Goal: Information Seeking & Learning: Learn about a topic

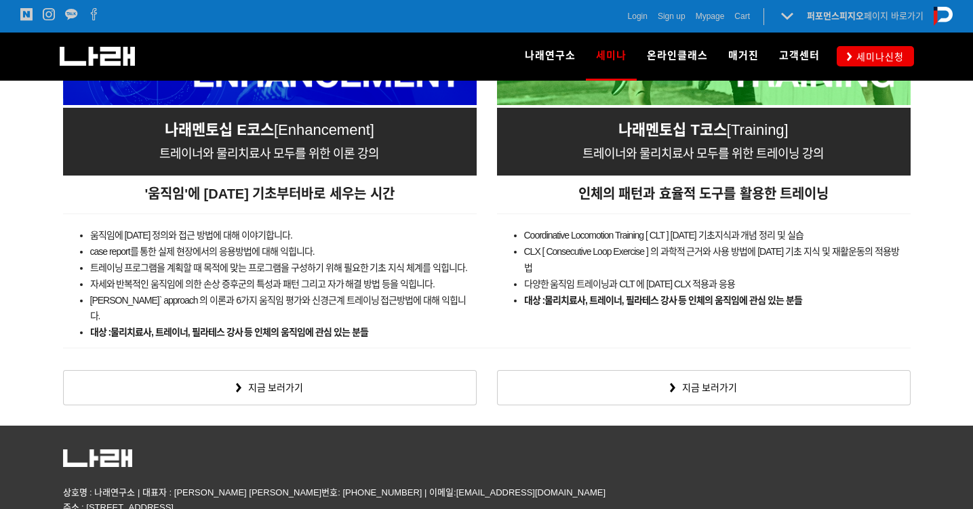
scroll to position [2217, 0]
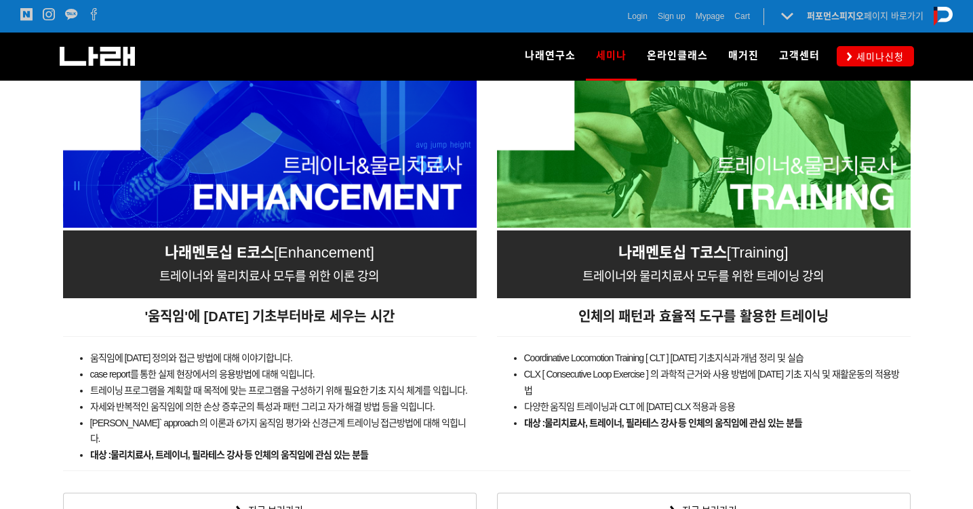
click at [317, 252] on span "Enhancement]" at bounding box center [326, 252] width 96 height 17
click at [317, 298] on div "' 움직임 ' 에 대한 기초부터 바로 세우 는 시간" at bounding box center [270, 317] width 414 height 38
click at [319, 288] on div "나래멘토십 E코스 [ Enhancement] 트레이너와 물리치료사 모두를 위한 이론 강의" at bounding box center [270, 265] width 414 height 68
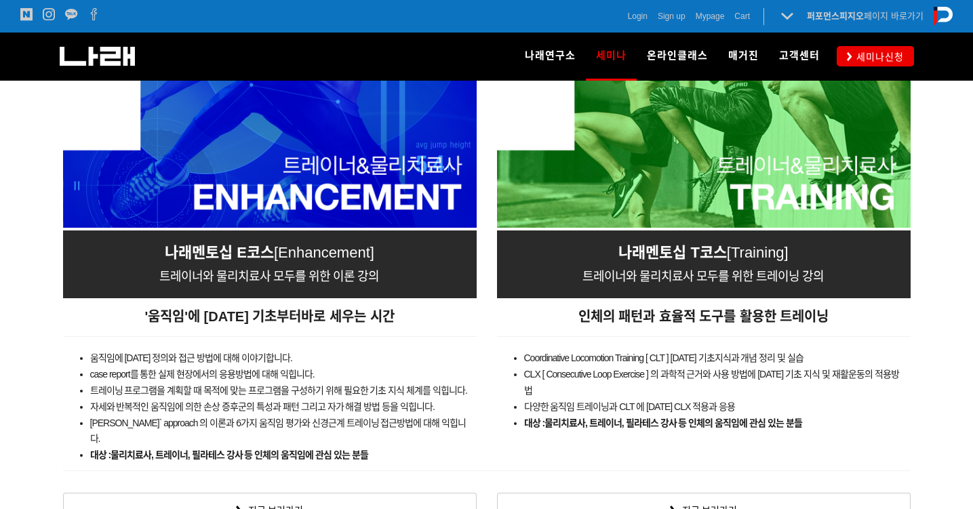
click at [319, 288] on div "나래멘토십 E코스 [ Enhancement] 트레이너와 물리치료사 모두를 위한 이론 강의" at bounding box center [270, 265] width 414 height 68
click at [328, 273] on span "트레이너와 물리치료사 모두를 위한 이론 강의" at bounding box center [269, 277] width 220 height 14
click at [329, 273] on span "트레이너와 물리치료사 모두를 위한 이론 강의" at bounding box center [269, 277] width 220 height 14
click at [635, 311] on span "인체의 패턴과 효율적 도구를 활용한 트레이닝" at bounding box center [703, 316] width 251 height 15
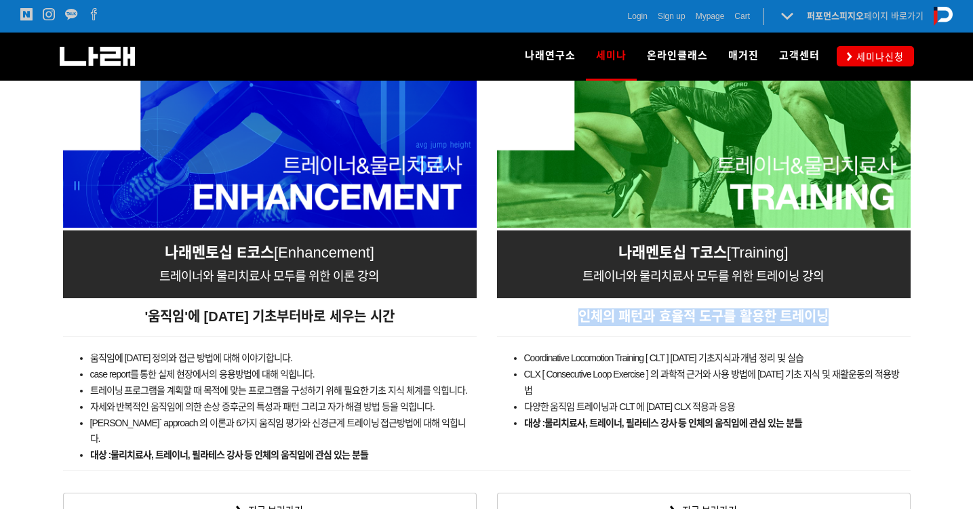
click at [635, 311] on span "인체의 패턴과 효율적 도구를 활용한 트레이닝" at bounding box center [703, 316] width 251 height 15
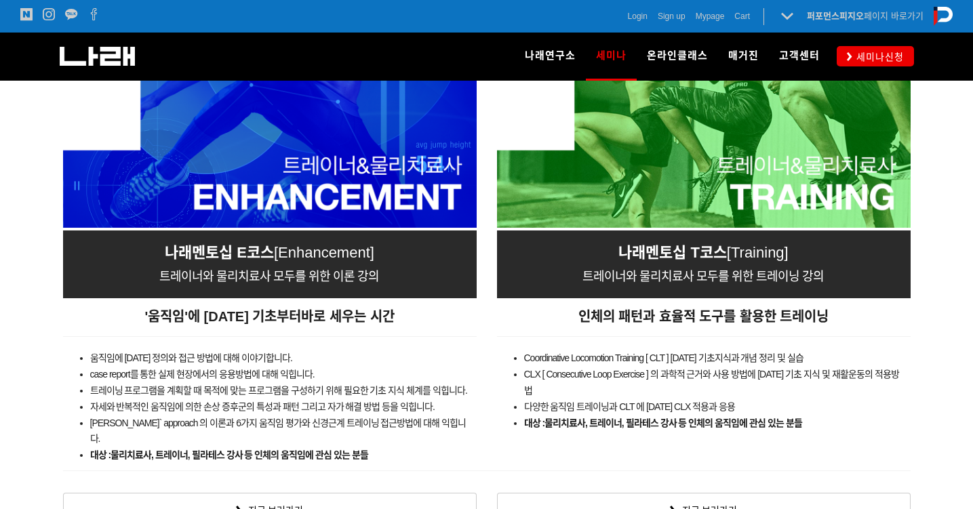
click at [622, 270] on span "트레이너와 물리치료사 모두를 위한 트레이닝 강의" at bounding box center [703, 277] width 241 height 14
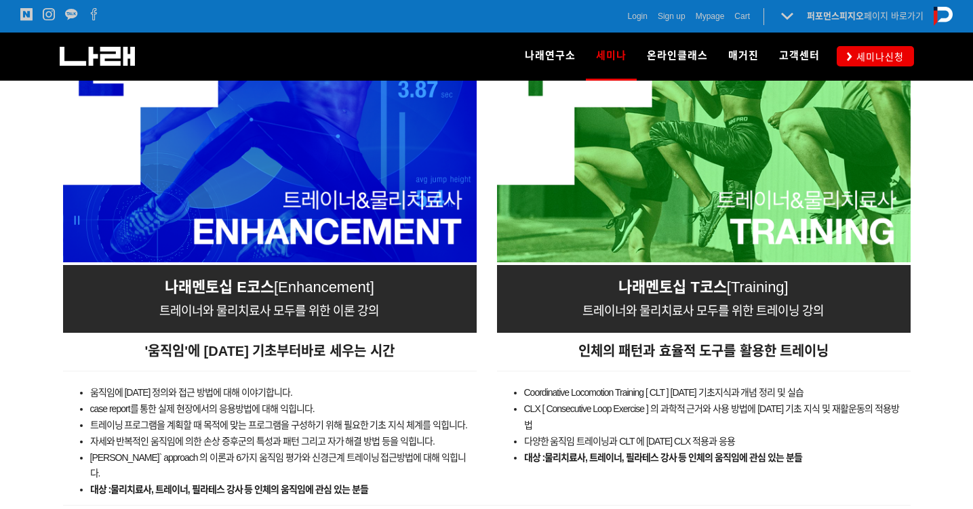
scroll to position [2368, 0]
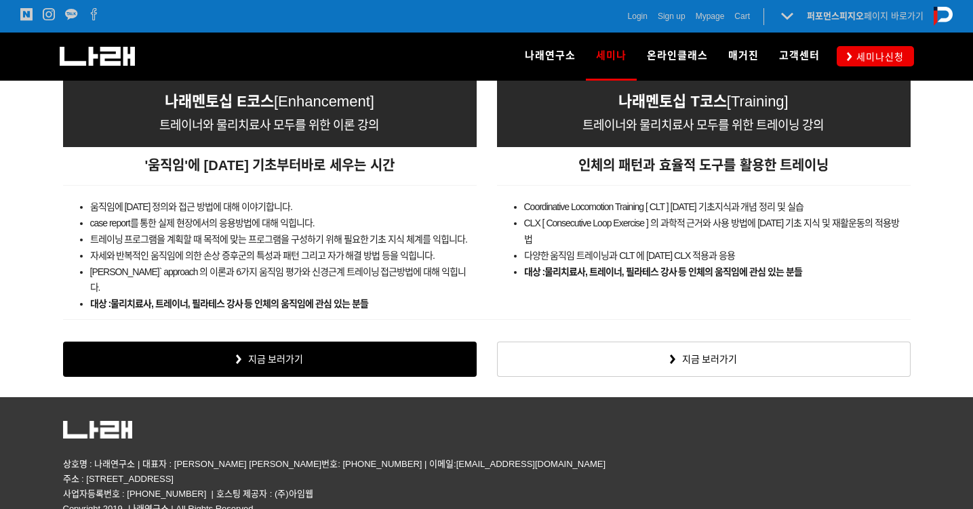
click at [324, 342] on link "지금 보러가기" at bounding box center [270, 359] width 414 height 35
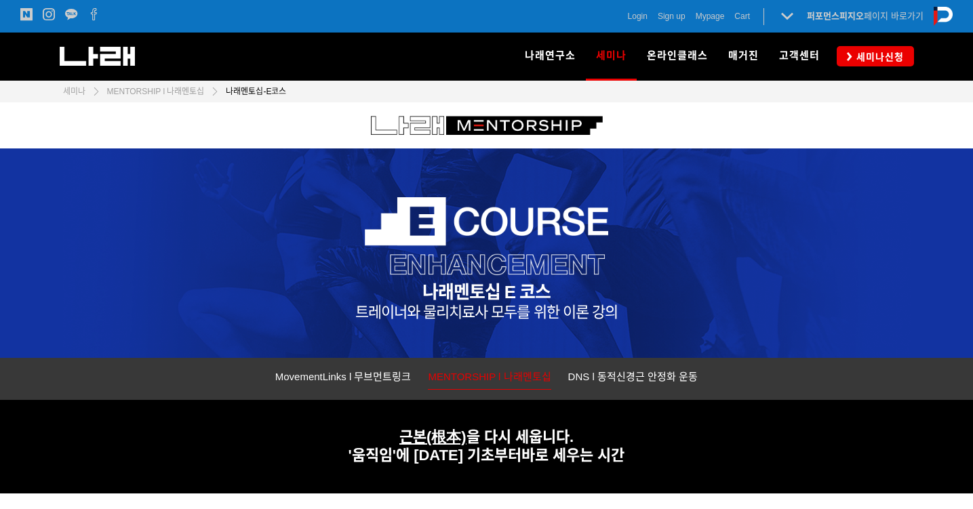
click at [465, 315] on span "트레이너와 물리치료사 모두를 위한 이론 강의" at bounding box center [486, 312] width 262 height 17
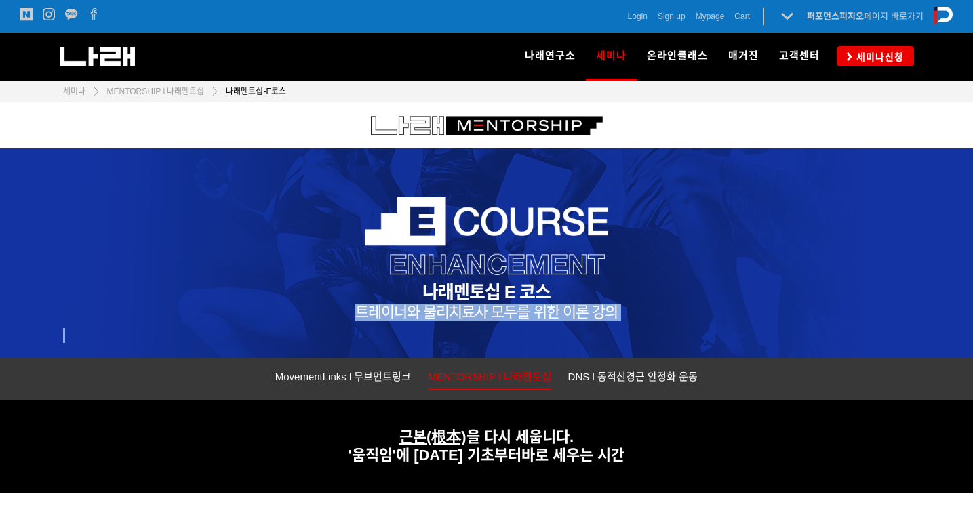
click at [465, 315] on span "트레이너와 물리치료사 모두를 위한 이론 강의" at bounding box center [486, 312] width 262 height 17
click at [477, 322] on div "나래멘토십 E 코스 트레이너와 물리치료사 모두를 위한 이론 강의" at bounding box center [487, 254] width 848 height 210
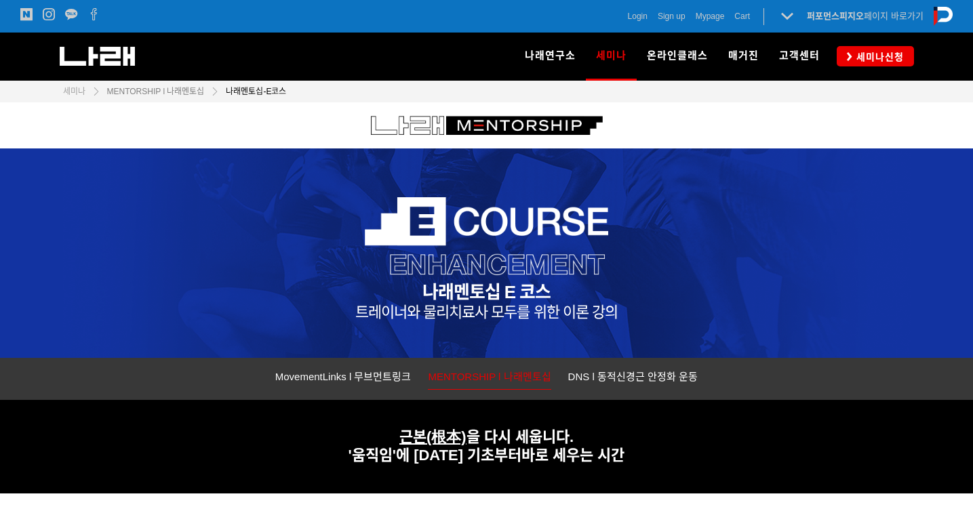
click at [182, 93] on span "MENTORSHIP l 나래멘토십" at bounding box center [156, 91] width 98 height 9
click at [182, 90] on span "MENTORSHIP l 나래멘토십" at bounding box center [156, 91] width 98 height 9
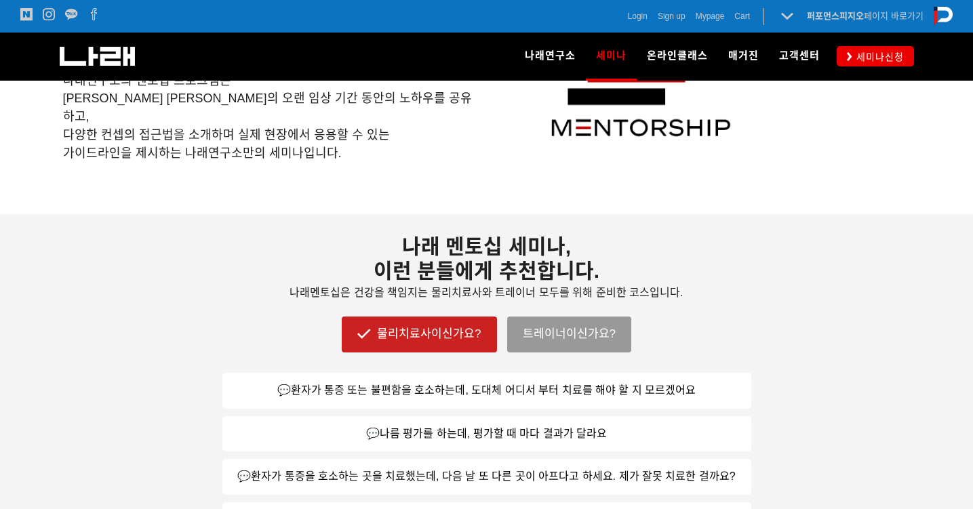
scroll to position [391, 0]
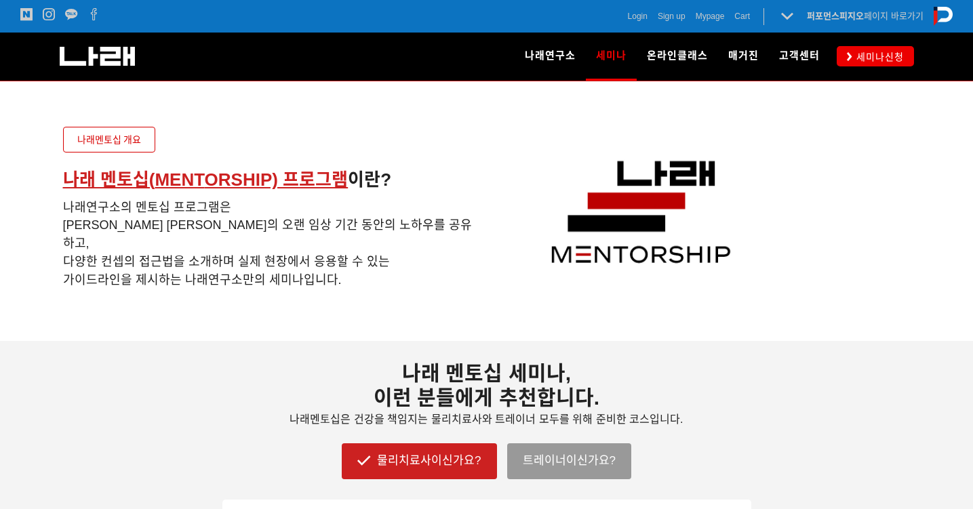
click at [236, 228] on span "나래연구소의 멘토십 프로그램은 조현정 대표의 오랜 임상 기간 동안의 노하우를 공유하고, 다양한 컨셉의 접근법을 소개하며 실제 현장에서 응용할 …" at bounding box center [267, 244] width 409 height 86
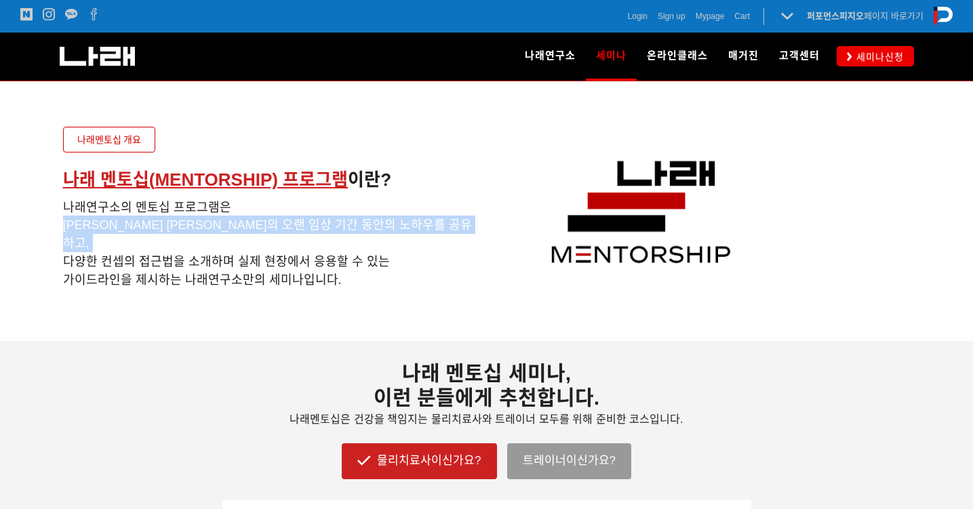
click at [236, 228] on span "나래연구소의 멘토십 프로그램은 조현정 대표의 오랜 임상 기간 동안의 노하우를 공유하고, 다양한 컨셉의 접근법을 소개하며 실제 현장에서 응용할 …" at bounding box center [267, 244] width 409 height 86
click at [264, 246] on span "나래연구소의 멘토십 프로그램은 조현정 대표의 오랜 임상 기간 동안의 노하우를 공유하고, 다양한 컨셉의 접근법을 소개하며 실제 현장에서 응용할 …" at bounding box center [267, 244] width 409 height 86
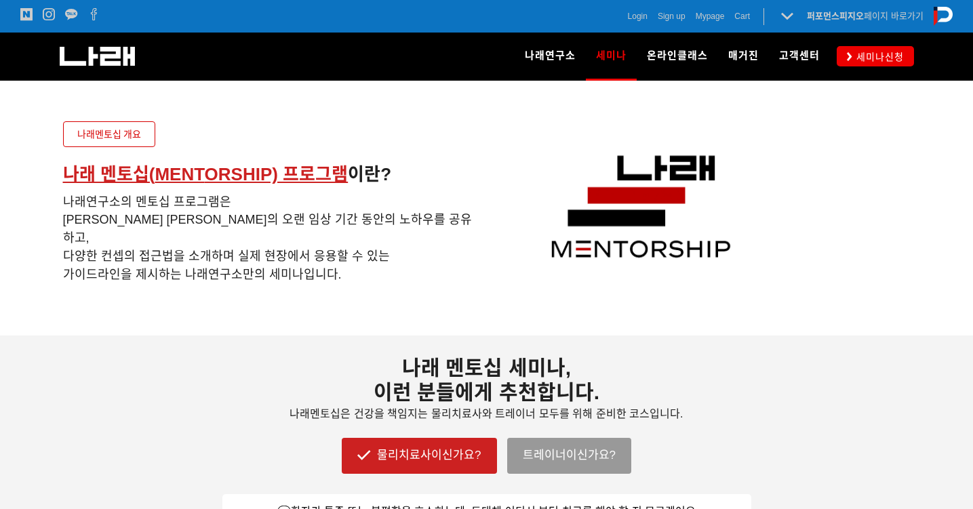
scroll to position [490, 0]
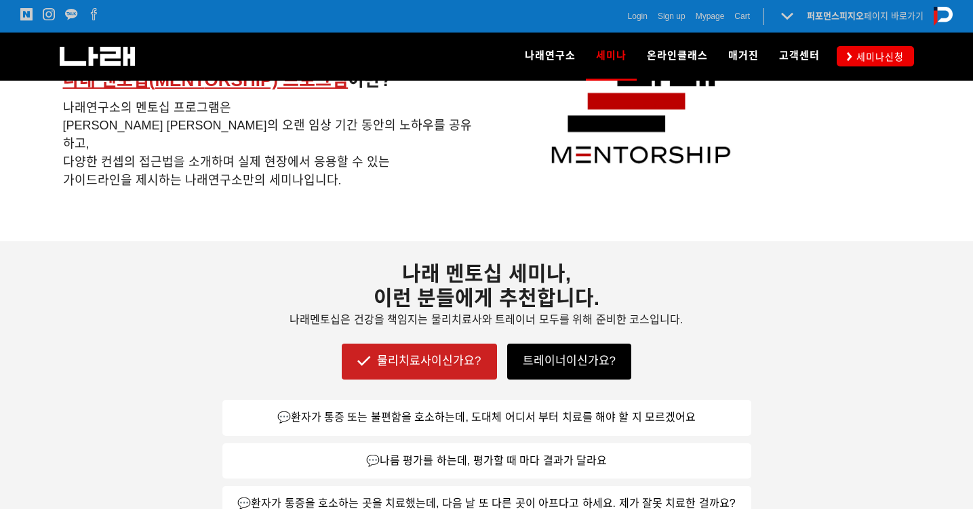
click at [535, 359] on link "트레이너이신가요?" at bounding box center [569, 361] width 124 height 35
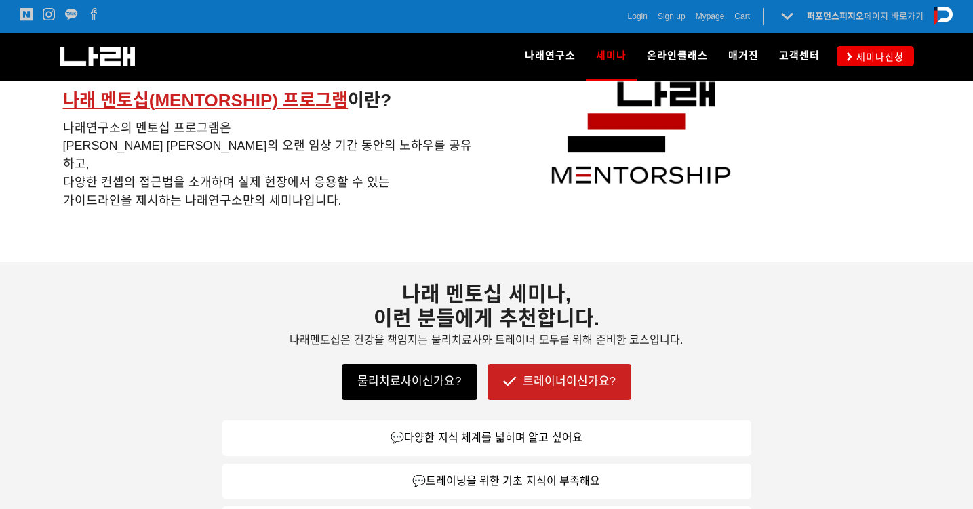
click at [446, 377] on link "물리치료사이신가요?" at bounding box center [409, 381] width 135 height 35
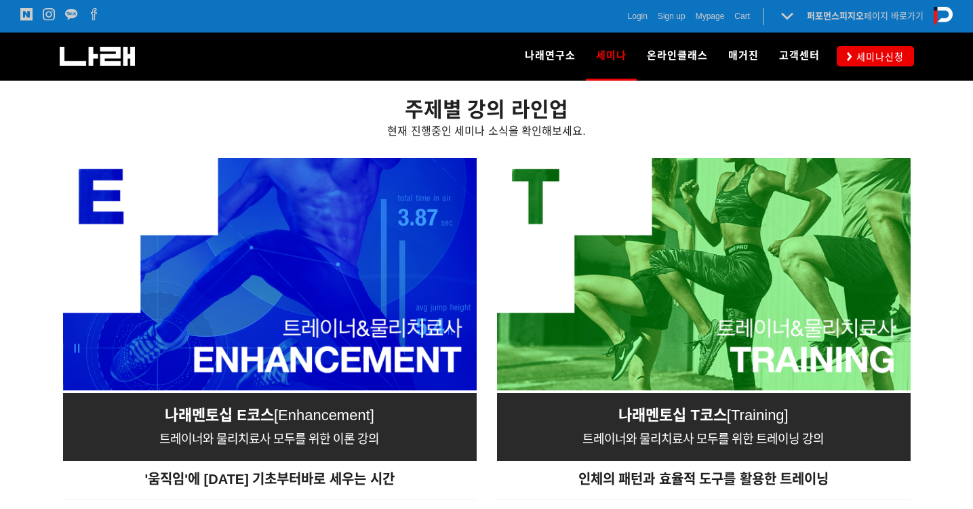
scroll to position [2030, 0]
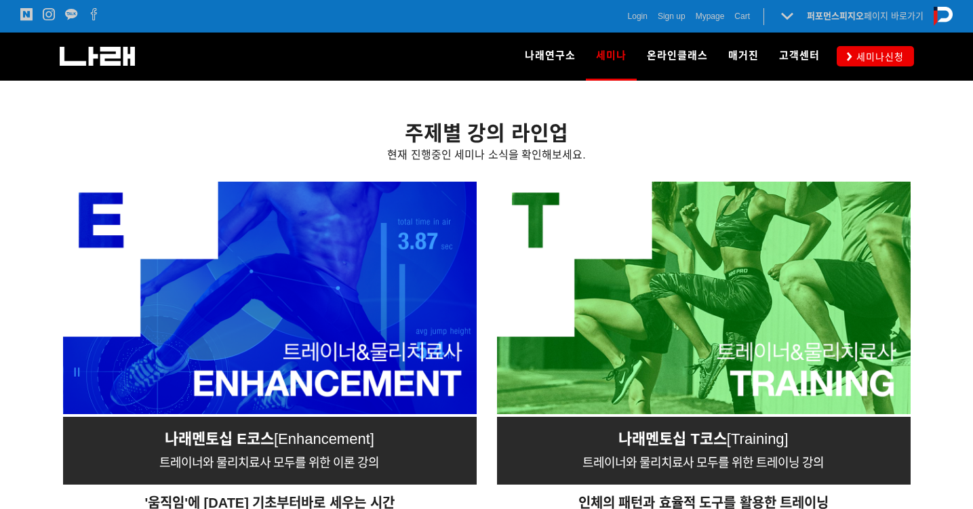
click at [300, 431] on span "Enhancement]" at bounding box center [326, 439] width 96 height 17
click at [321, 431] on span "Enhancement]" at bounding box center [326, 439] width 96 height 17
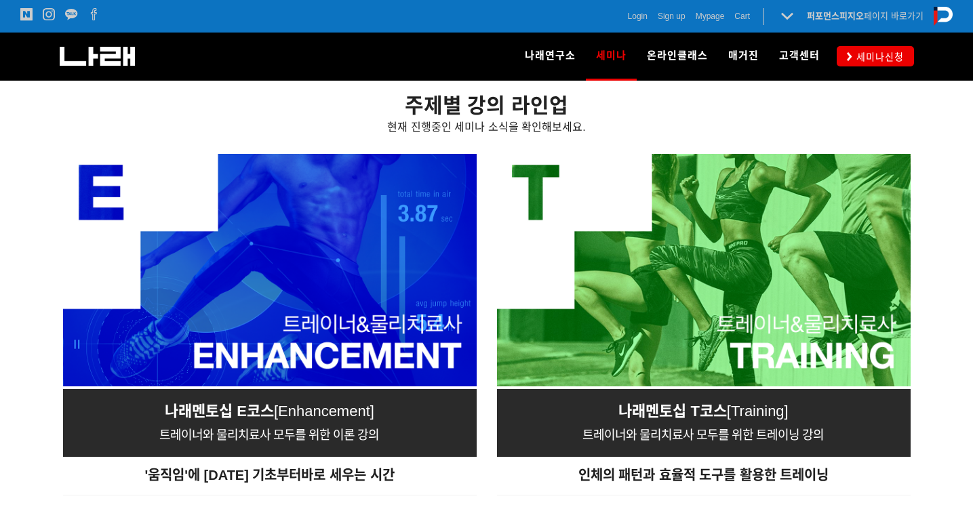
scroll to position [2153, 0]
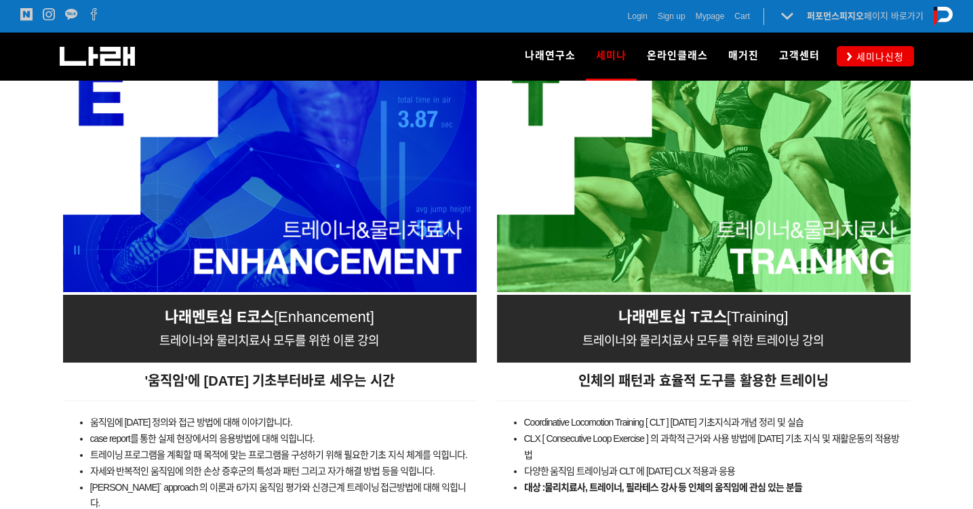
click at [328, 310] on span "Enhancement]" at bounding box center [326, 317] width 96 height 17
click at [334, 312] on span "Enhancement]" at bounding box center [326, 317] width 96 height 17
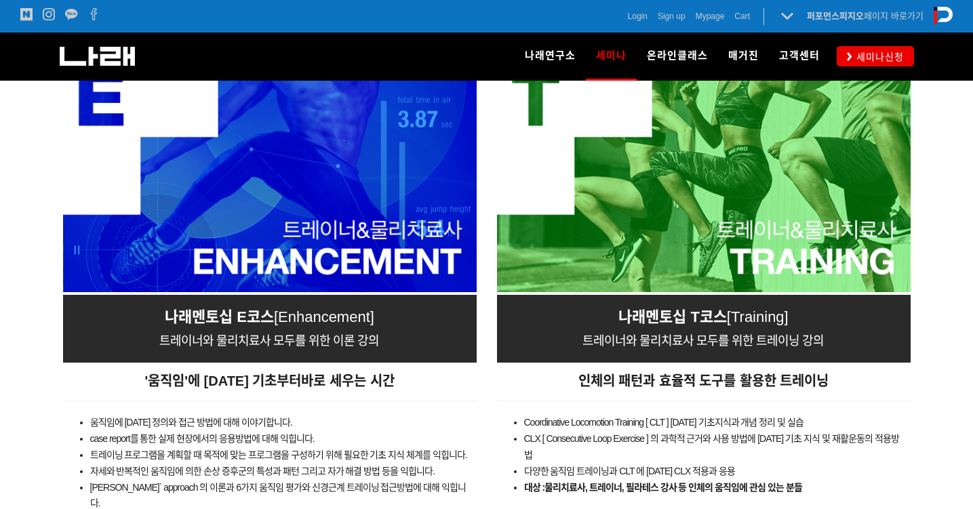
click at [689, 311] on span "나래멘토십 T코스" at bounding box center [673, 317] width 109 height 17
click at [753, 238] on img at bounding box center [704, 176] width 414 height 233
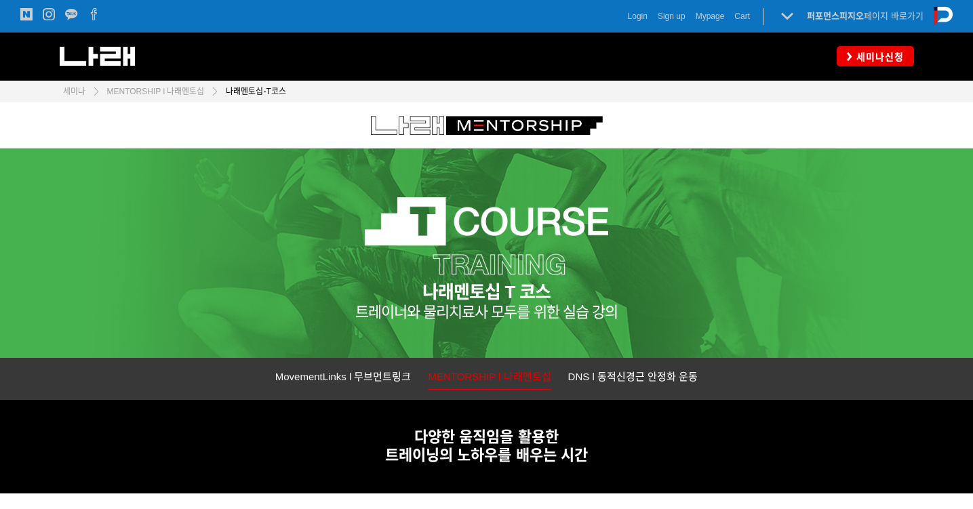
scroll to position [673, 0]
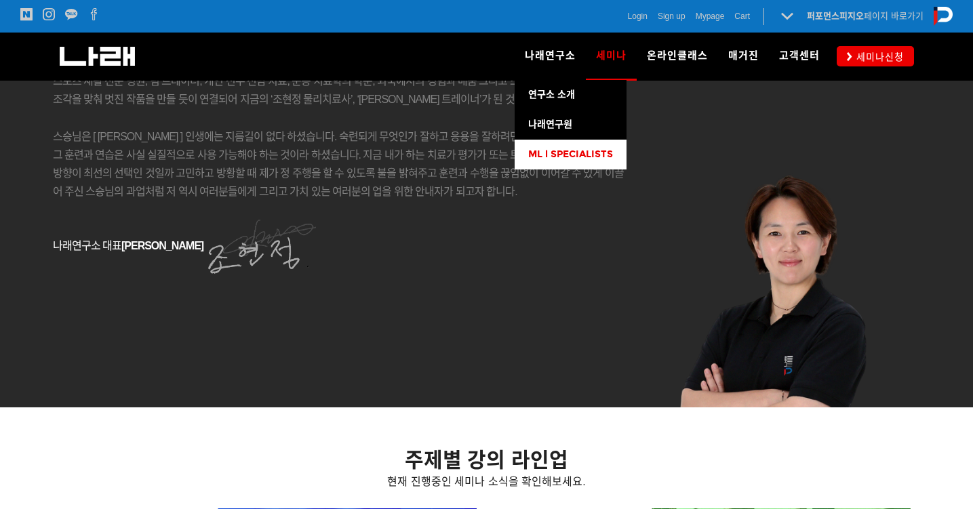
scroll to position [1221, 0]
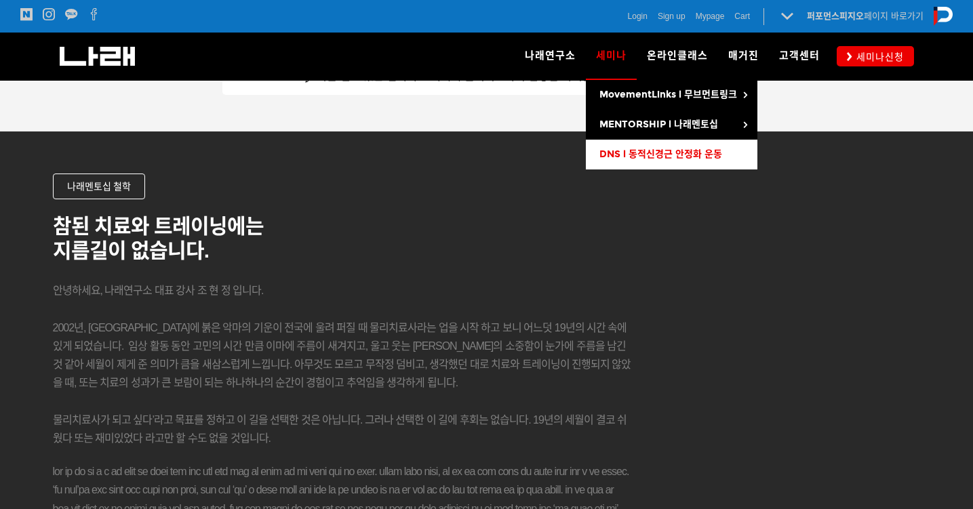
click at [629, 157] on span "DNS l 동적신경근 안정화 운동" at bounding box center [661, 155] width 123 height 12
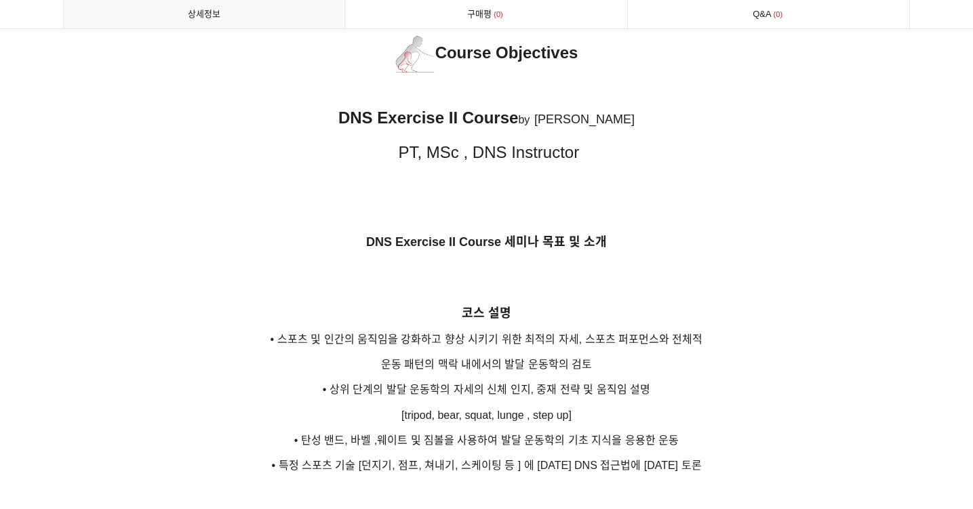
scroll to position [2014, 0]
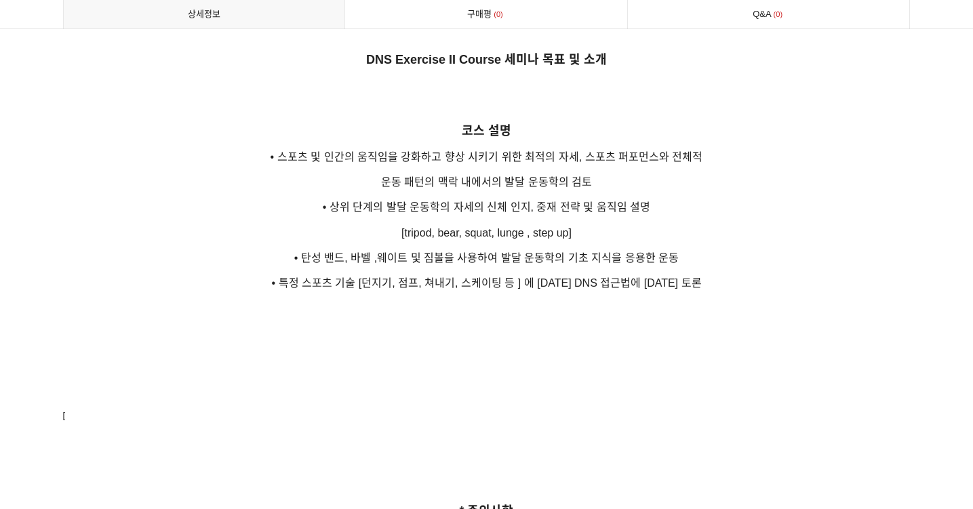
click at [510, 176] on span "운동 패턴의 맥락 내에서의 발달 운동학의 검토" at bounding box center [487, 182] width 212 height 12
click at [558, 252] on span "• 탄성 밴드, 바벨 ,웨이트 및 짐볼을 사용하여 발달 운동학의 기초 지식을 응용한 운동" at bounding box center [486, 258] width 385 height 12
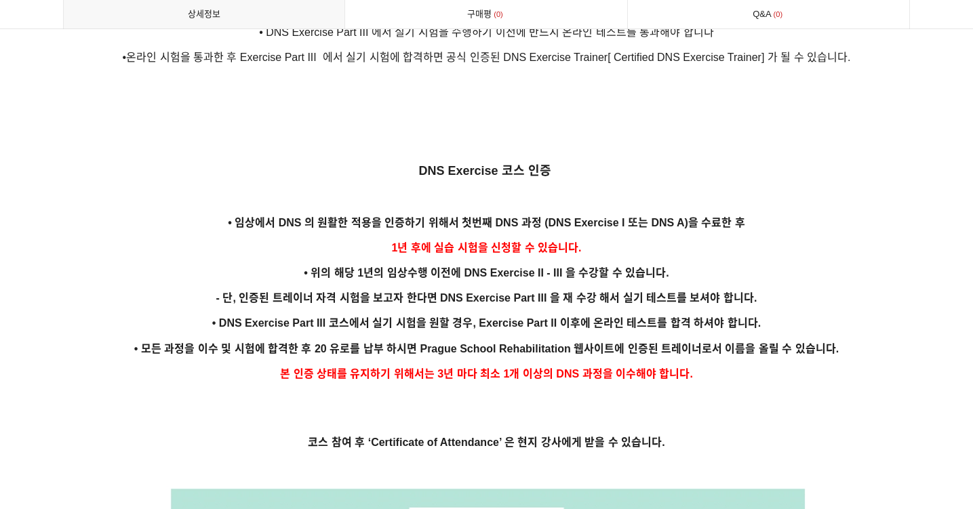
click at [563, 267] on span "• 위의 해당 1년의 임상수행 이전에 DNS Exercise II - III 을 수강할 수 있습니다." at bounding box center [486, 273] width 365 height 12
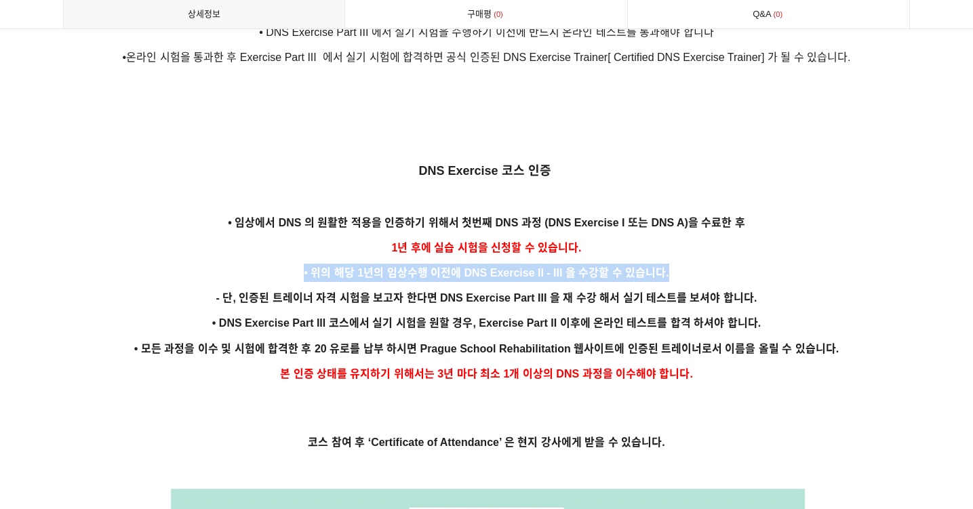
click at [563, 267] on span "• 위의 해당 1년의 임상수행 이전에 DNS Exercise II - III 을 수강할 수 있습니다." at bounding box center [486, 273] width 365 height 12
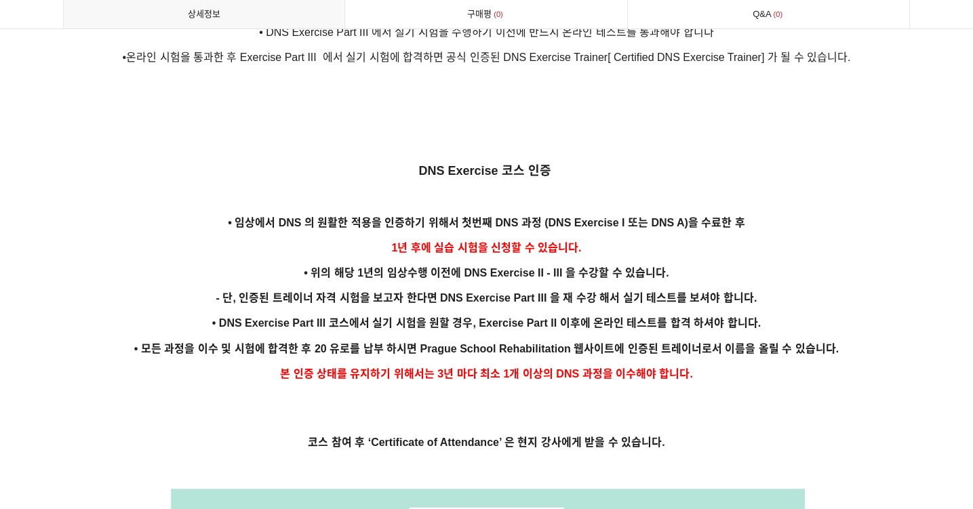
click at [570, 289] on p "- 단, 인증된 트레이너 자격 시험을 보고자 한다면 DNS Exercise Part III 을 재 수강 해서 실기 테스트를 보셔야 합니다." at bounding box center [487, 298] width 848 height 18
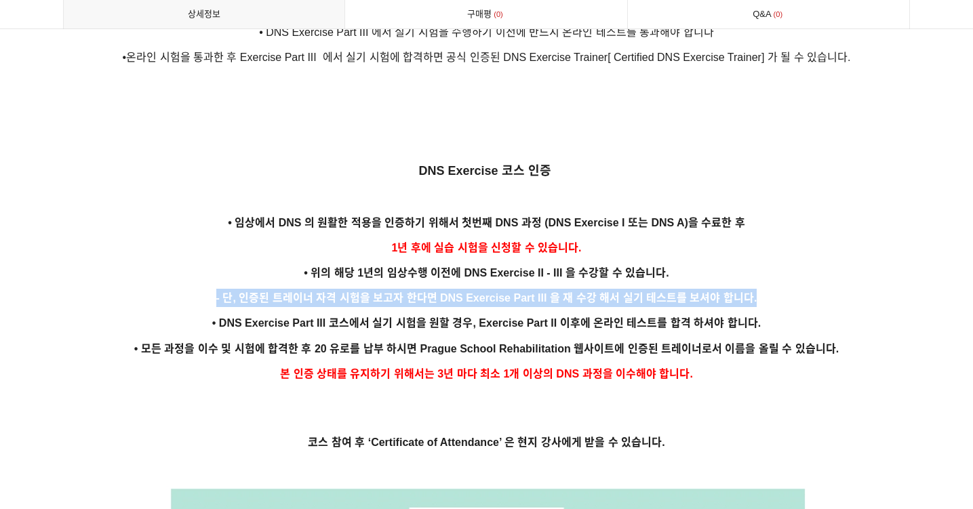
click at [570, 289] on p "- 단, 인증된 트레이너 자격 시험을 보고자 한다면 DNS Exercise Part III 을 재 수강 해서 실기 테스트를 보셔야 합니다." at bounding box center [487, 298] width 848 height 18
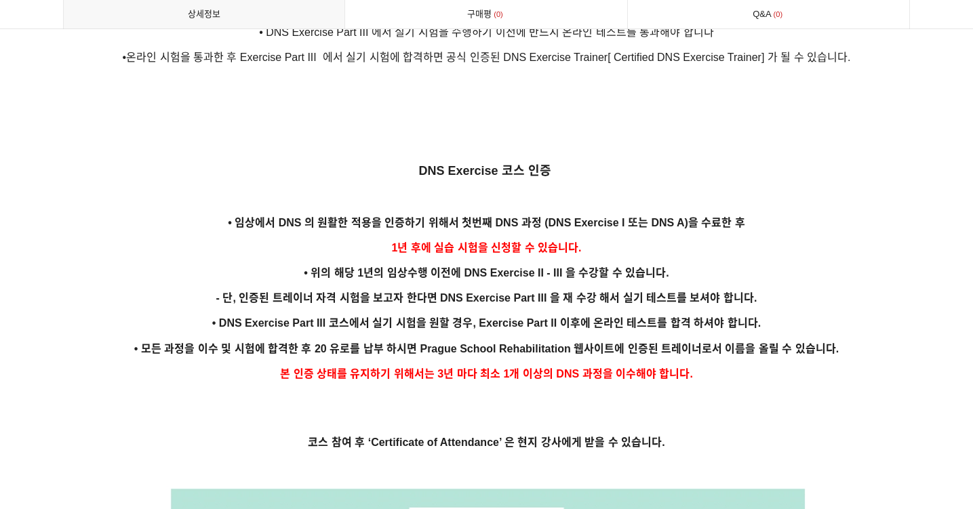
click at [572, 317] on span "• DNS Exercise Part III 코스에서 실기 시험을 원할 경우, Exercise Part II 이후에 온라인 테스트를 합격 하셔야…" at bounding box center [486, 323] width 549 height 12
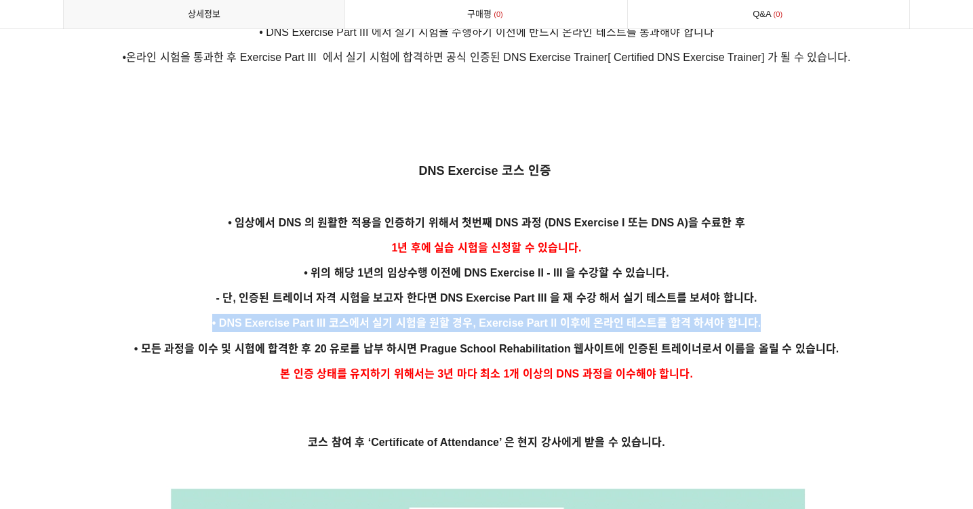
click at [572, 317] on span "• DNS Exercise Part III 코스에서 실기 시험을 원할 경우, Exercise Part II 이후에 온라인 테스트를 합격 하셔야…" at bounding box center [486, 323] width 549 height 12
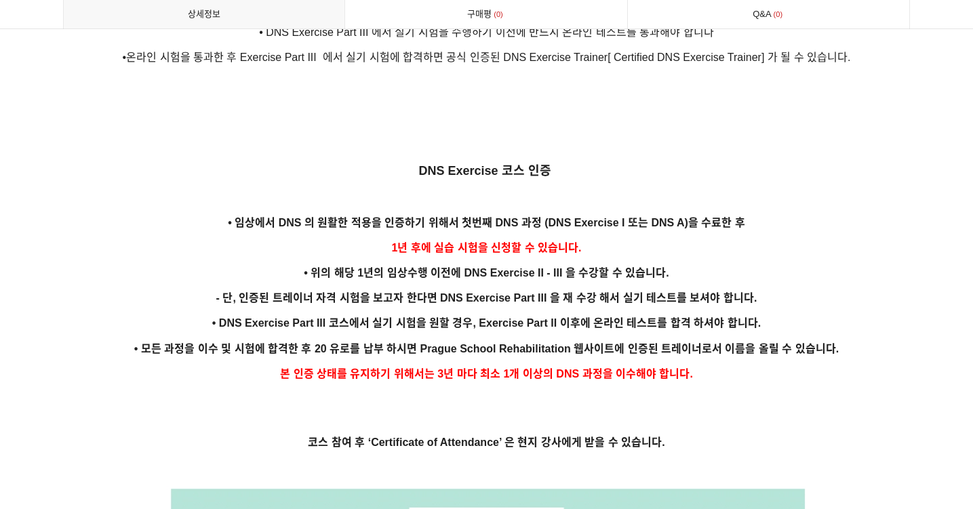
click at [574, 292] on span "- 단, 인증된 트레이너 자격 시험을 보고자 한다면 DNS Exercise Part III 을 재 수강 해서 실기 테스트를 보셔야 합니다." at bounding box center [486, 298] width 541 height 12
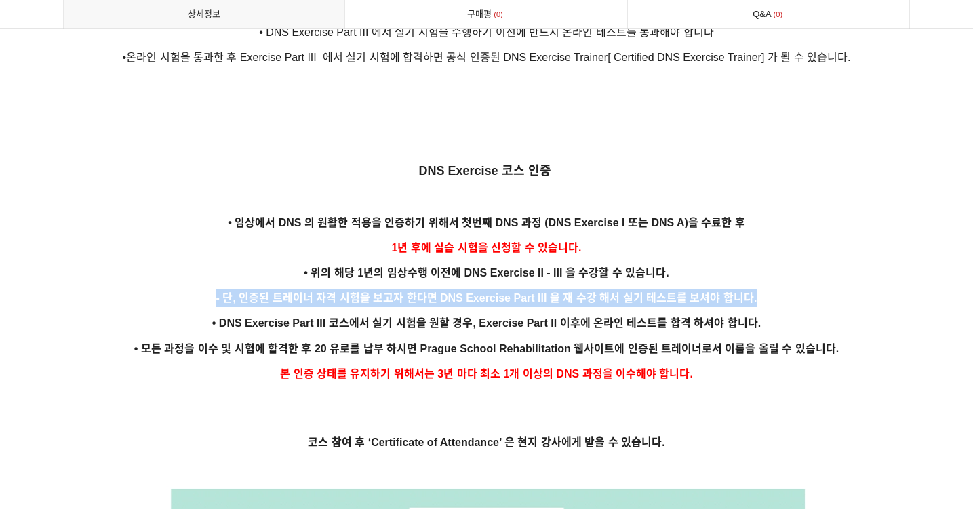
click at [574, 292] on span "- 단, 인증된 트레이너 자격 시험을 보고자 한다면 DNS Exercise Part III 을 재 수강 해서 실기 테스트를 보셔야 합니다." at bounding box center [486, 298] width 541 height 12
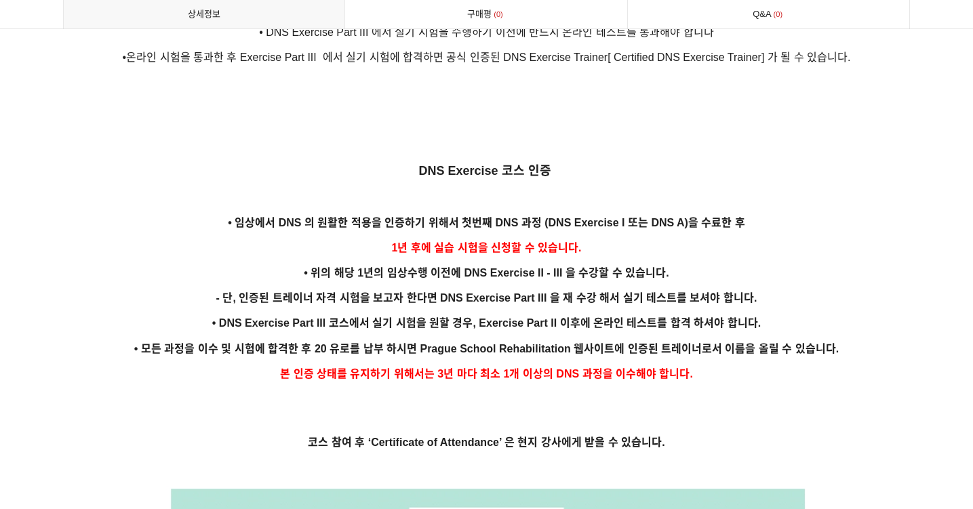
click at [578, 314] on p "• DNS Exercise Part III 코스에서 실기 시험을 원할 경우, Exercise Part II 이후에 온라인 테스트를 합격 하셔야…" at bounding box center [487, 323] width 848 height 18
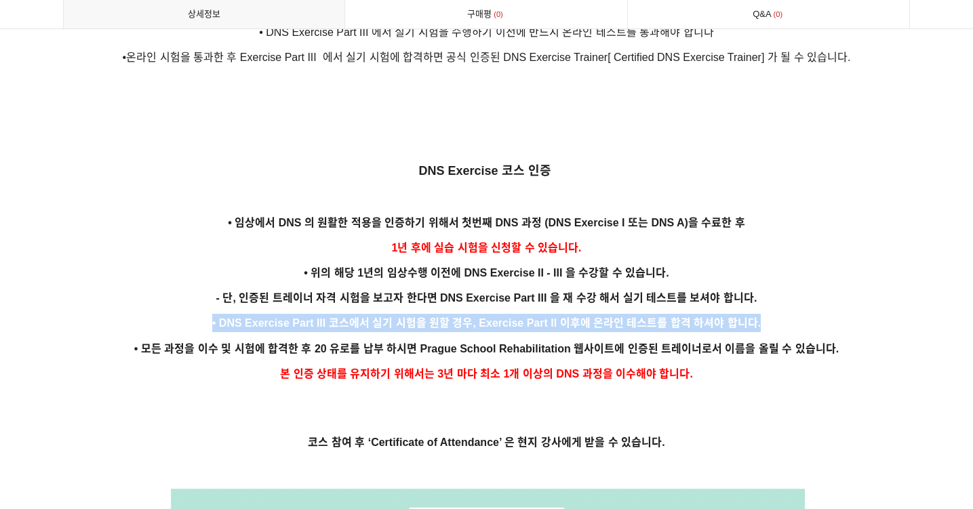
click at [578, 314] on p "• DNS Exercise Part III 코스에서 실기 시험을 원할 경우, Exercise Part II 이후에 온라인 테스트를 합격 하셔야…" at bounding box center [487, 323] width 848 height 18
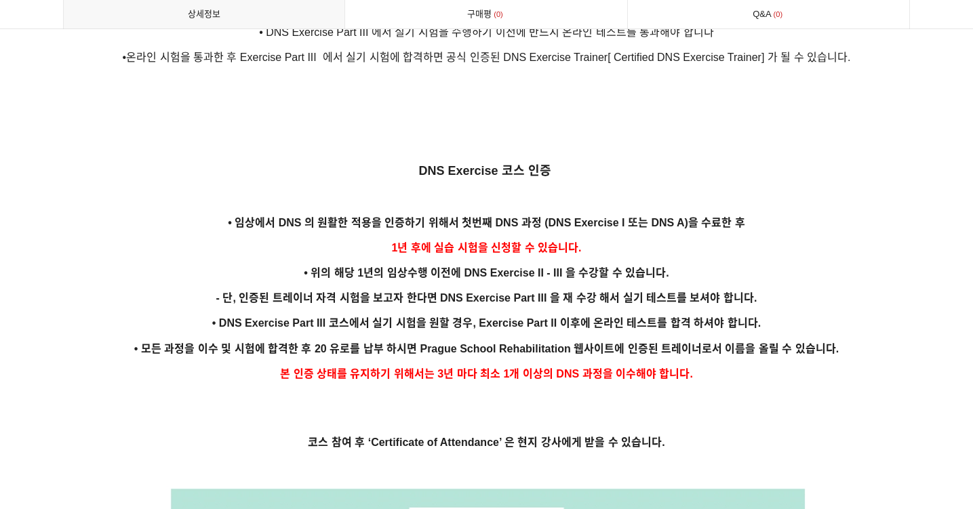
click at [583, 292] on span "- 단, 인증된 트레이너 자격 시험을 보고자 한다면 DNS Exercise Part III 을 재 수강 해서 실기 테스트를 보셔야 합니다." at bounding box center [486, 298] width 541 height 12
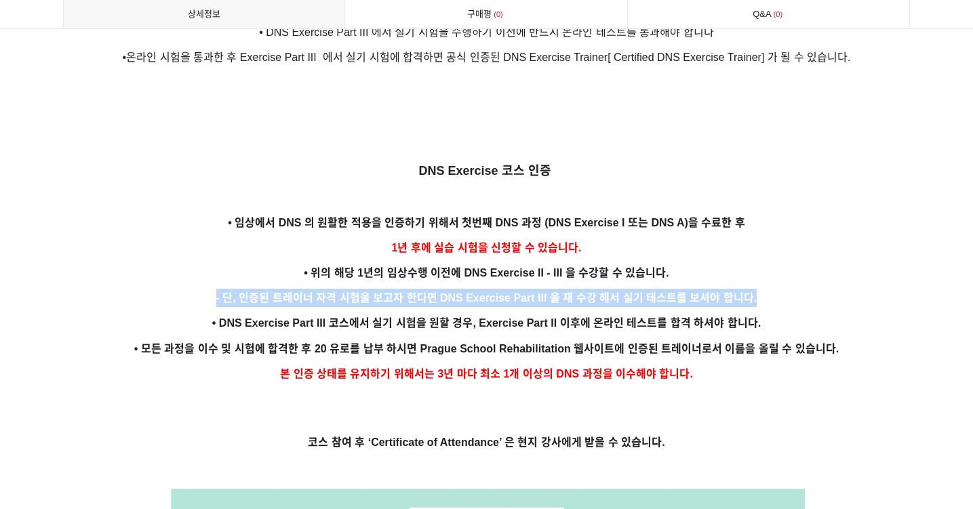
click at [583, 292] on span "- 단, 인증된 트레이너 자격 시험을 보고자 한다면 DNS Exercise Part III 을 재 수강 해서 실기 테스트를 보셔야 합니다." at bounding box center [486, 298] width 541 height 12
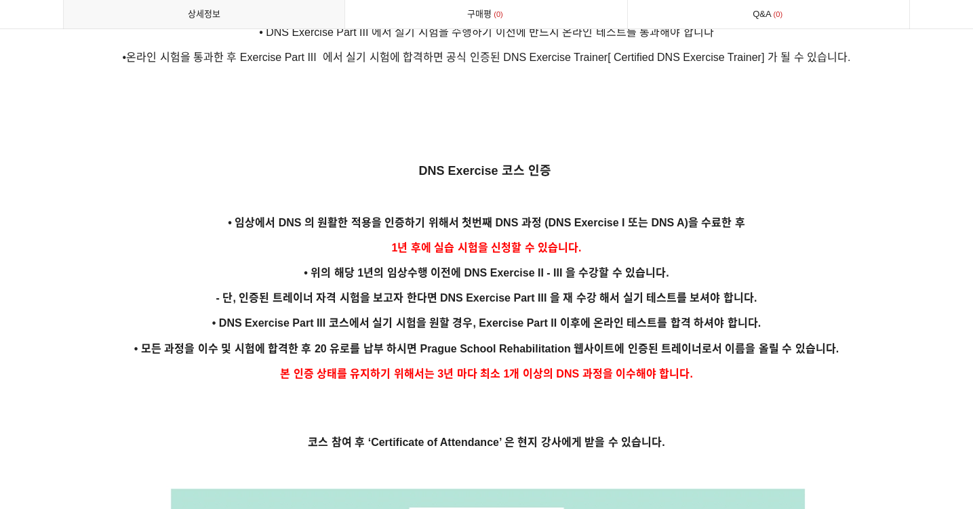
click at [585, 317] on span "• DNS Exercise Part III 코스에서 실기 시험을 원할 경우, Exercise Part II 이후에 온라인 테스트를 합격 하셔야…" at bounding box center [486, 323] width 549 height 12
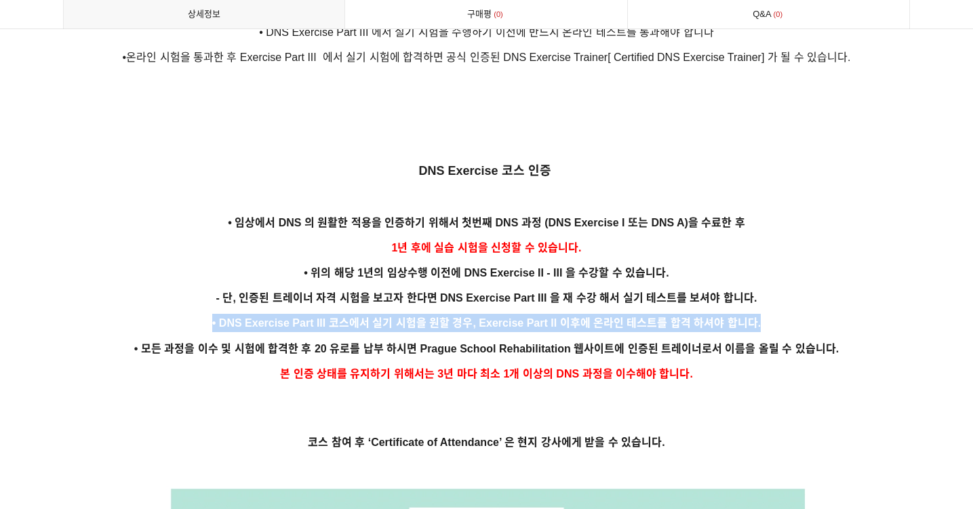
click at [585, 317] on span "• DNS Exercise Part III 코스에서 실기 시험을 원할 경우, Exercise Part II 이후에 온라인 테스트를 합격 하셔야…" at bounding box center [486, 323] width 549 height 12
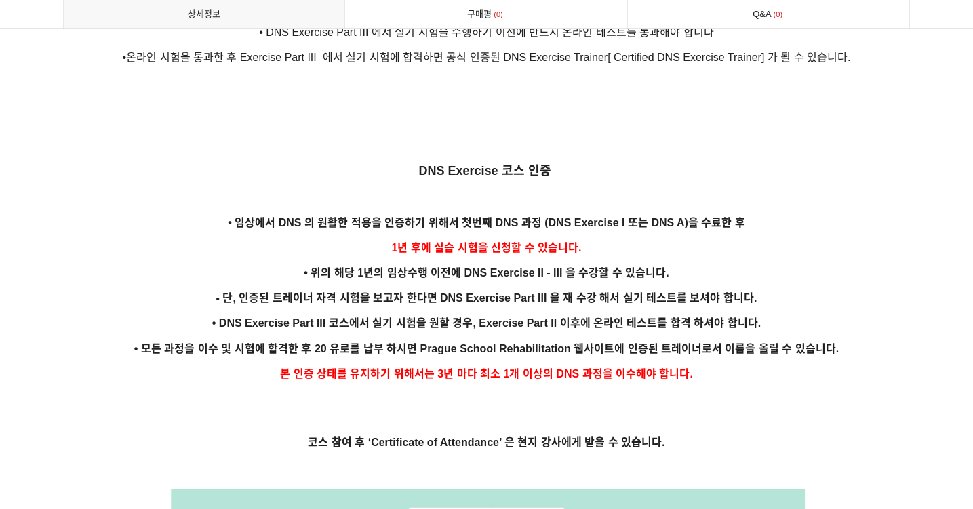
click at [590, 292] on span "- 단, 인증된 트레이너 자격 시험을 보고자 한다면 DNS Exercise Part III 을 재 수강 해서 실기 테스트를 보셔야 합니다." at bounding box center [486, 298] width 541 height 12
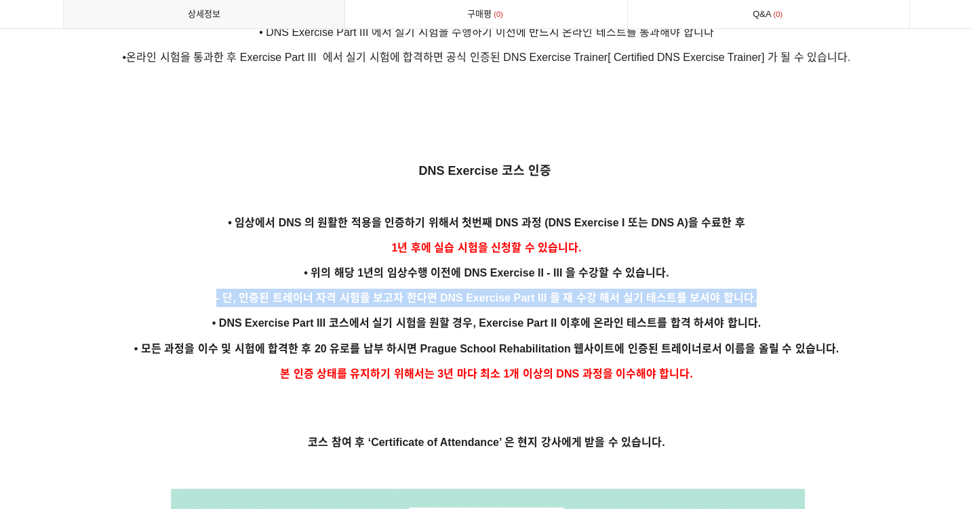
click at [590, 292] on span "- 단, 인증된 트레이너 자격 시험을 보고자 한다면 DNS Exercise Part III 을 재 수강 해서 실기 테스트를 보셔야 합니다." at bounding box center [486, 298] width 541 height 12
click at [586, 317] on span "• DNS Exercise Part III 코스에서 실기 시험을 원할 경우, Exercise Part II 이후에 온라인 테스트를 합격 하셔야…" at bounding box center [486, 323] width 549 height 12
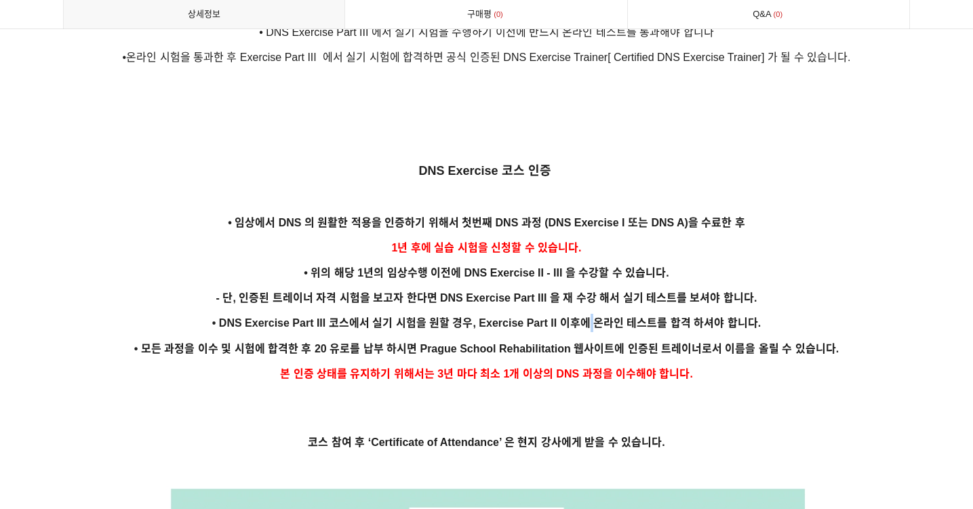
click at [586, 317] on span "• DNS Exercise Part III 코스에서 실기 시험을 원할 경우, Exercise Part II 이후에 온라인 테스트를 합격 하셔야…" at bounding box center [486, 323] width 549 height 12
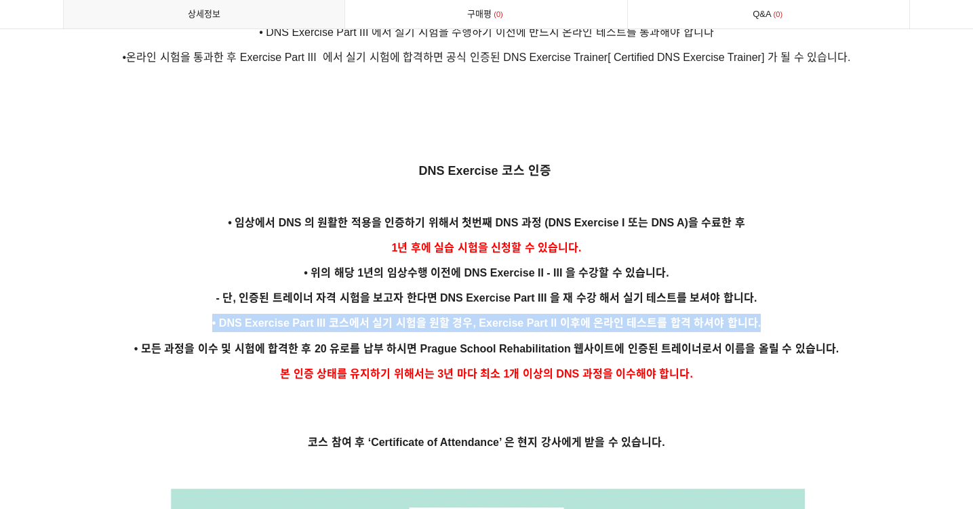
click at [586, 317] on span "• DNS Exercise Part III 코스에서 실기 시험을 원할 경우, Exercise Part II 이후에 온라인 테스트를 합격 하셔야…" at bounding box center [486, 323] width 549 height 12
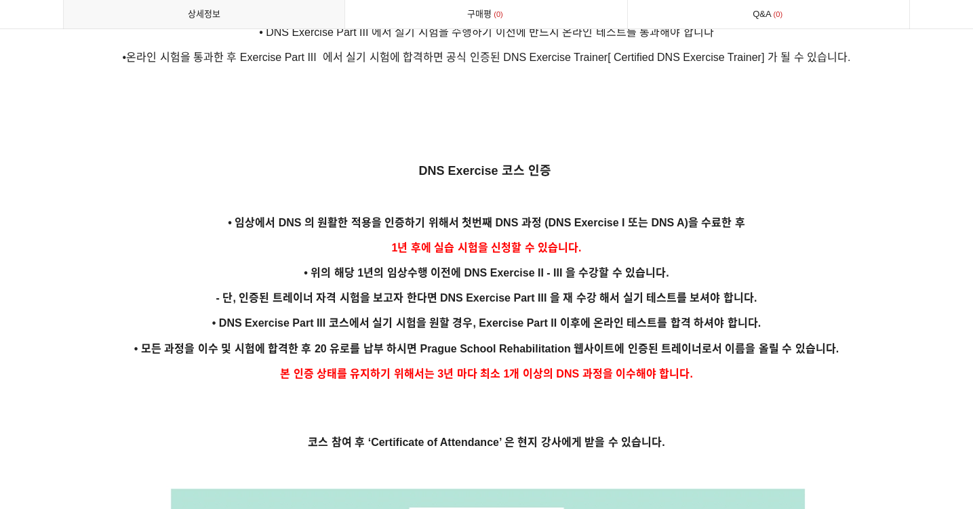
click at [591, 292] on span "- 단, 인증된 트레이너 자격 시험을 보고자 한다면 DNS Exercise Part III 을 재 수강 해서 실기 테스트를 보셔야 합니다." at bounding box center [486, 298] width 541 height 12
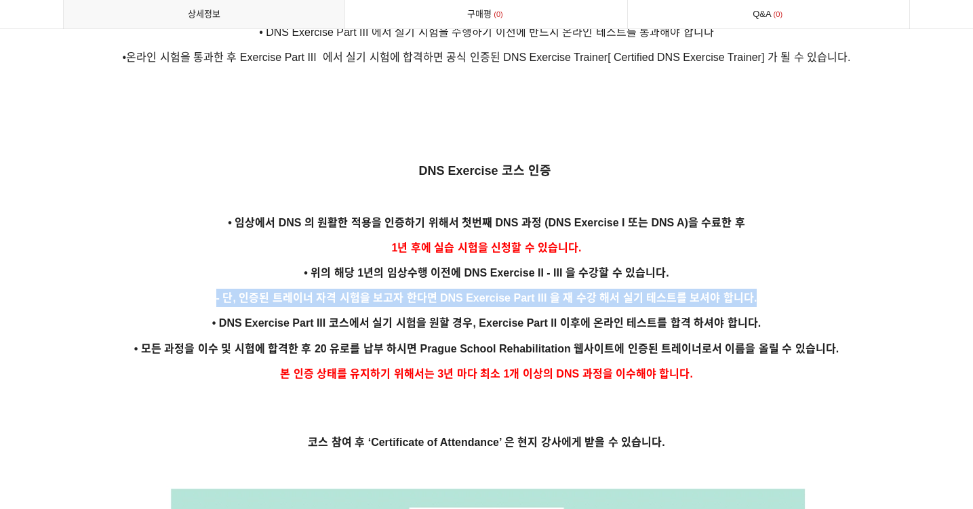
click at [591, 314] on p "• DNS Exercise Part III 코스에서 실기 시험을 원할 경우, Exercise Part II 이후에 온라인 테스트를 합격 하셔야…" at bounding box center [487, 323] width 848 height 18
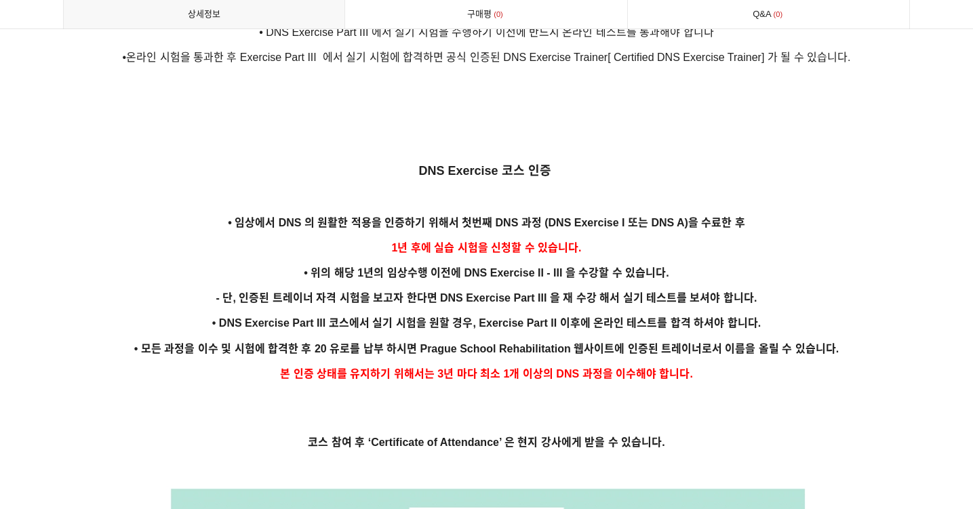
click at [591, 314] on p "• DNS Exercise Part III 코스에서 실기 시험을 원할 경우, Exercise Part II 이후에 온라인 테스트를 합격 하셔야…" at bounding box center [487, 323] width 848 height 18
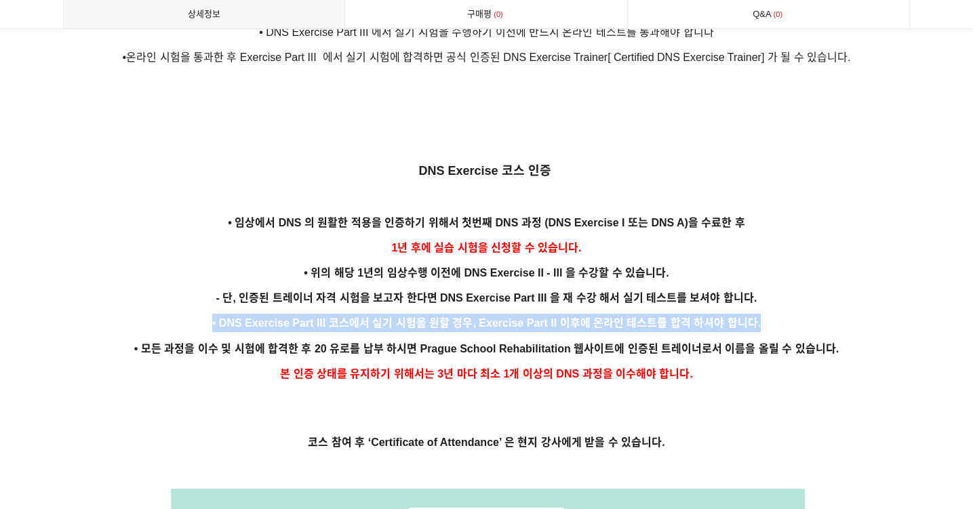
click at [591, 314] on p "• DNS Exercise Part III 코스에서 실기 시험을 원할 경우, Exercise Part II 이후에 온라인 테스트를 합격 하셔야…" at bounding box center [487, 323] width 848 height 18
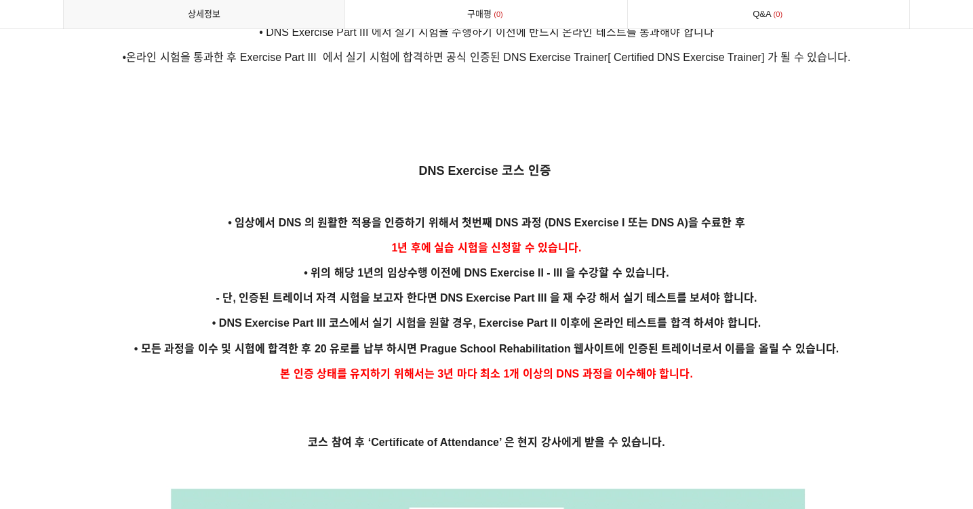
click at [600, 343] on span "• 모든 과정을 이수 및 시험에 합격한 후 20 유로를 납부 하시면 Prague School Rehabilitation 웹사이트에 인증된 트레…" at bounding box center [486, 349] width 705 height 12
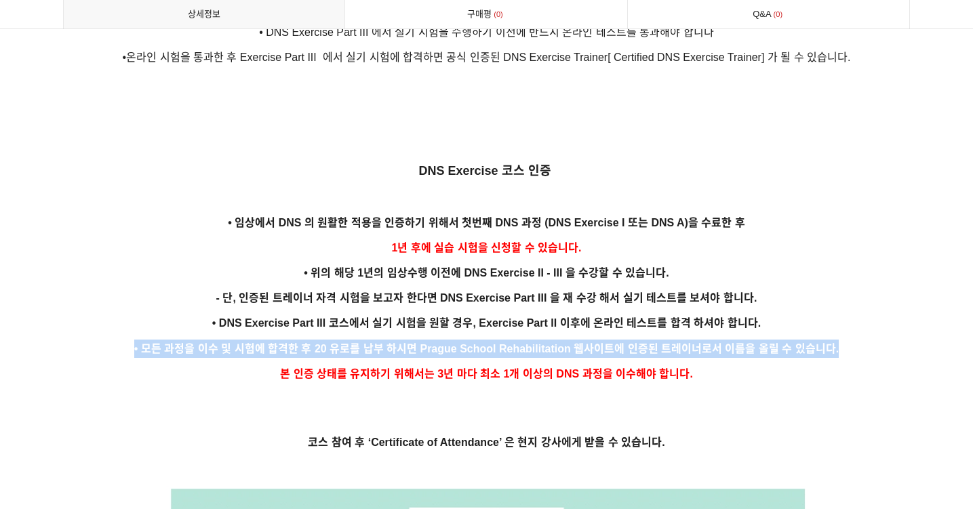
click at [600, 343] on span "• 모든 과정을 이수 및 시험에 합격한 후 20 유로를 납부 하시면 Prague School Rehabilitation 웹사이트에 인증된 트레…" at bounding box center [486, 349] width 705 height 12
click at [608, 368] on span "본 인증 상태를 유지하기 위해서는 3년 마다 최소 1개 이상의 DNS 과정을 이수해야 합니다." at bounding box center [486, 374] width 413 height 12
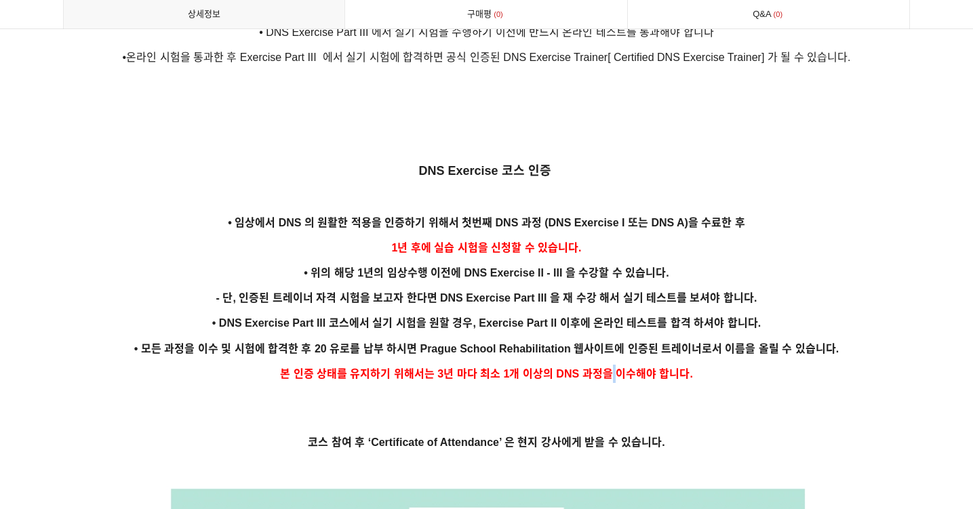
click at [608, 368] on span "본 인증 상태를 유지하기 위해서는 3년 마다 최소 1개 이상의 DNS 과정을 이수해야 합니다." at bounding box center [486, 374] width 413 height 12
click at [614, 343] on span "• 모든 과정을 이수 및 시험에 합격한 후 20 유로를 납부 하시면 Prague School Rehabilitation 웹사이트에 인증된 트레…" at bounding box center [486, 349] width 705 height 12
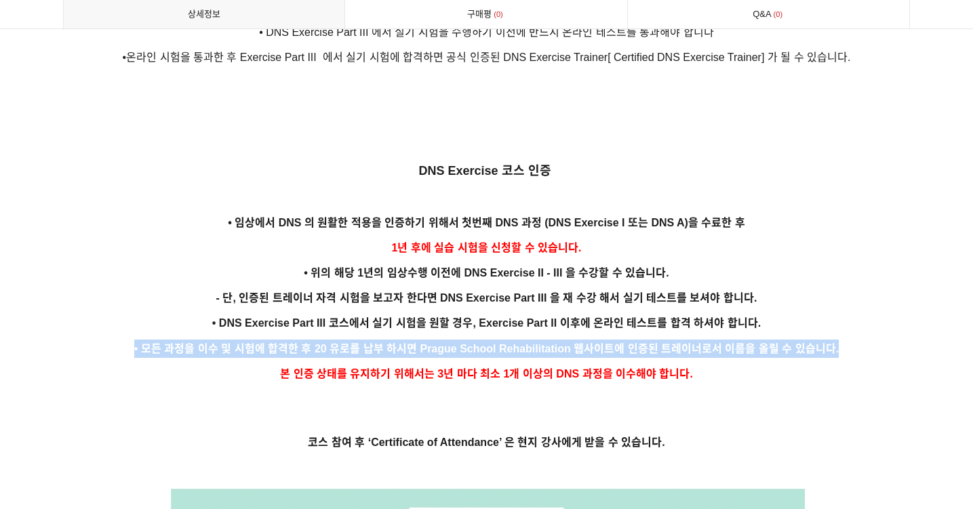
click at [614, 343] on span "• 모든 과정을 이수 및 시험에 합격한 후 20 유로를 납부 하시면 Prague School Rehabilitation 웹사이트에 인증된 트레…" at bounding box center [486, 349] width 705 height 12
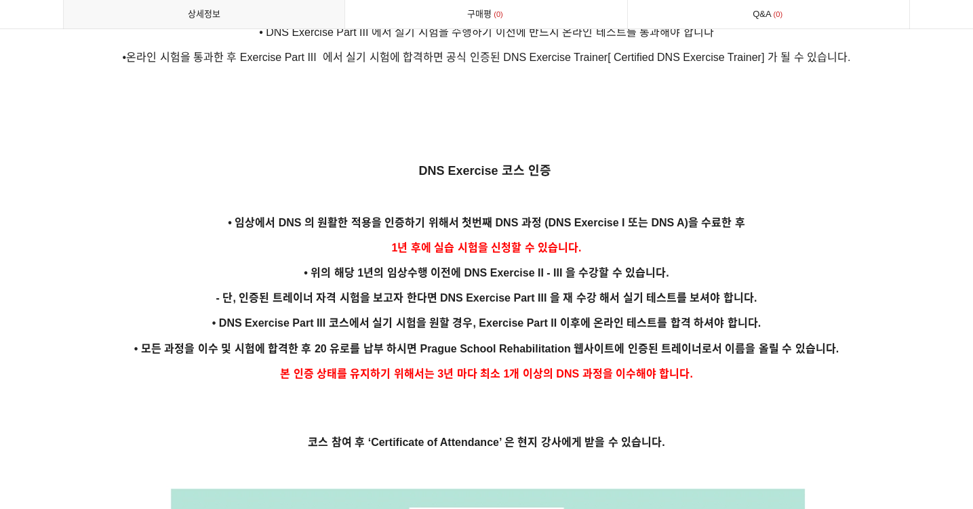
click at [620, 368] on span "본 인증 상태를 유지하기 위해서는 3년 마다 최소 1개 이상의 DNS 과정을 이수해야 합니다." at bounding box center [486, 374] width 413 height 12
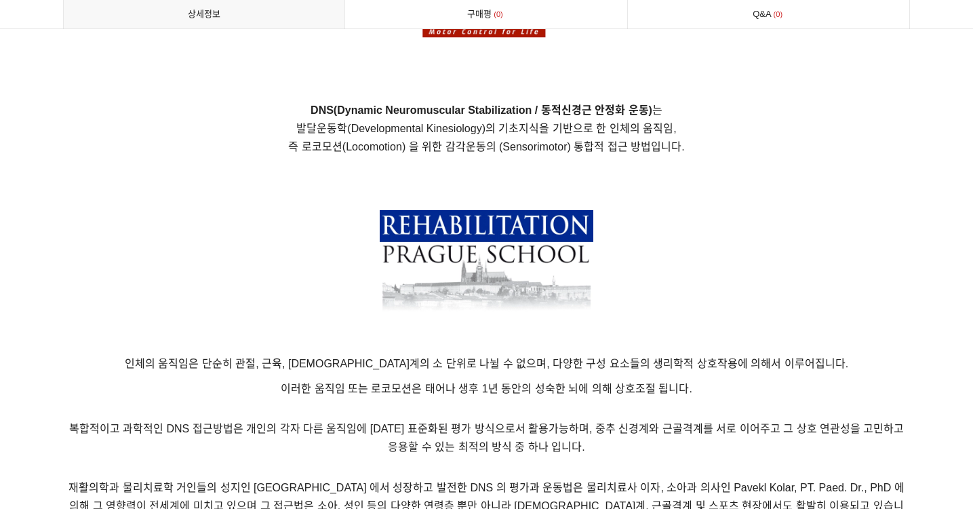
scroll to position [0, 0]
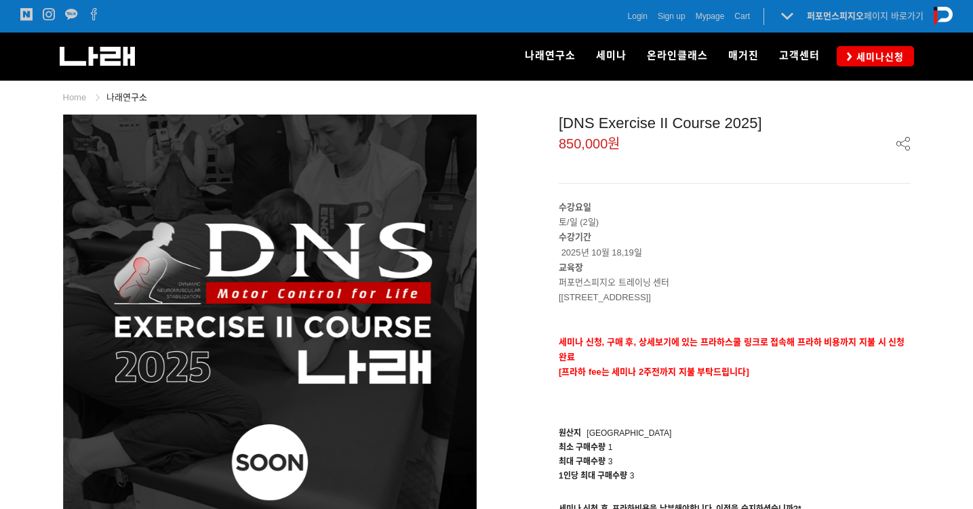
click at [602, 131] on div "[DNS Exercise II Course 2025]" at bounding box center [735, 124] width 352 height 18
click at [603, 131] on div "[DNS Exercise II Course 2025]" at bounding box center [735, 124] width 352 height 18
click at [602, 173] on header "[DNS Exercise II Course 2025] 850,000원" at bounding box center [735, 149] width 352 height 69
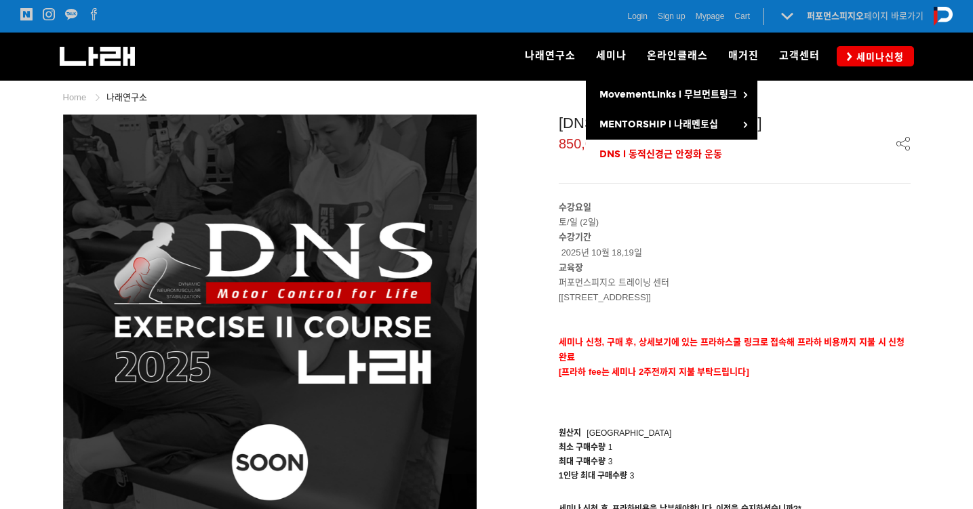
click at [640, 148] on link "DNS l 동적신경근 안정화 운동" at bounding box center [672, 155] width 172 height 30
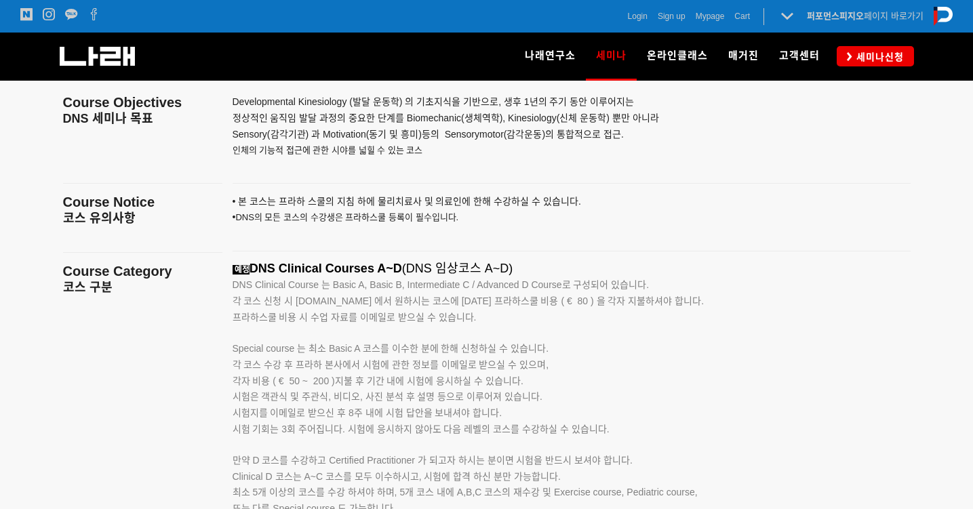
scroll to position [2022, 0]
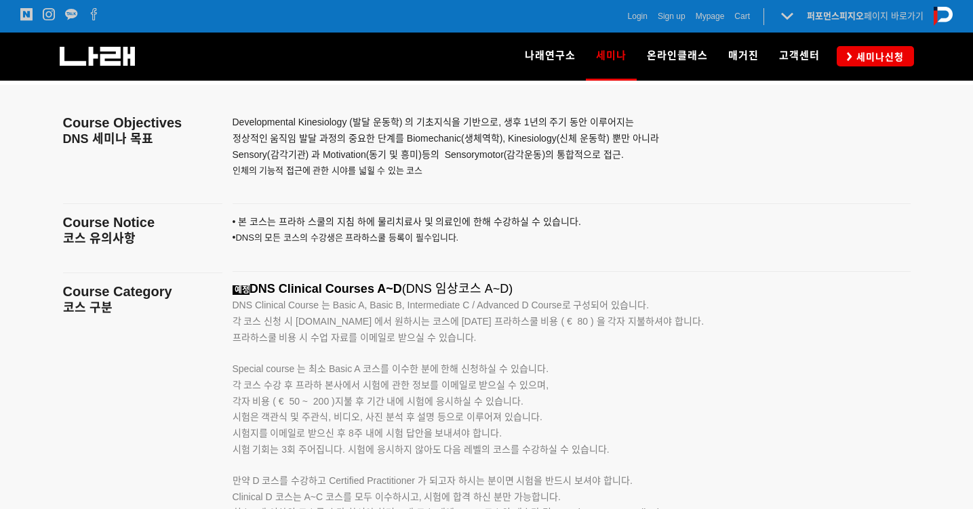
click at [446, 233] on p "• 본 코스는 프라하 스쿨의 지침 하에 물리치료사 및 의료인에 한해 수강하 실 수 있습니다. • DNS의 모든 코스의 수강생은 프라하스쿨 등록…" at bounding box center [555, 237] width 644 height 47
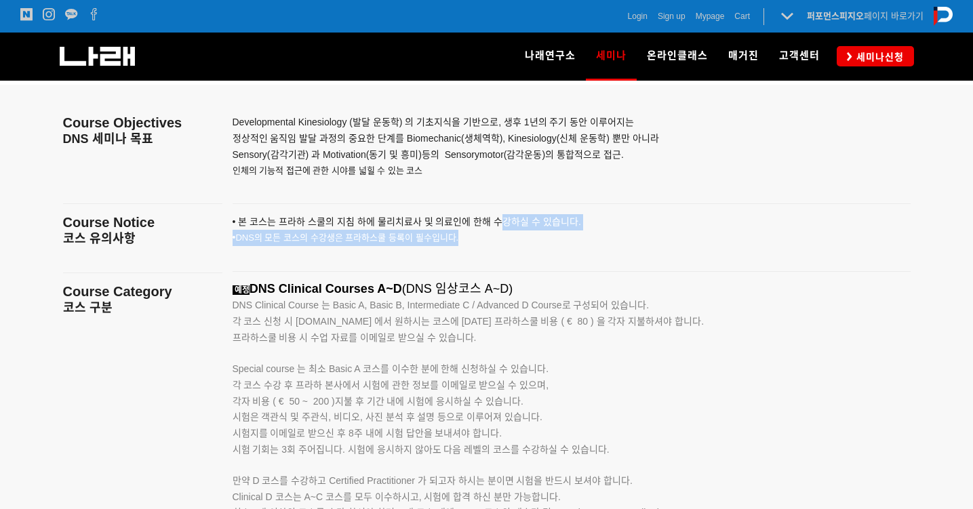
click at [496, 215] on p "• 본 코스는 프라하 스쿨의 지침 하에 물리치료사 및 의료인에 한해 수강하 실 수 있습니다. • DNS의 모든 코스의 수강생은 프라하스쿨 등록…" at bounding box center [555, 237] width 644 height 47
click at [496, 216] on span "• 본 코스는 프라하 스쿨의 지침 하에 물리치료사 및 의료인에 한해 수강하" at bounding box center [377, 221] width 288 height 11
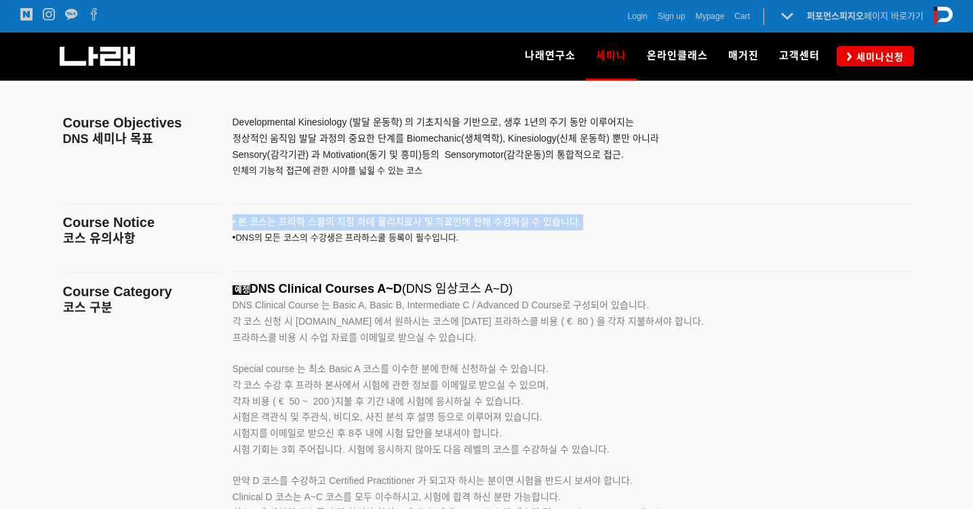
click at [496, 216] on span "• 본 코스는 프라하 스쿨의 지침 하에 물리치료사 및 의료인에 한해 수강하" at bounding box center [377, 221] width 288 height 11
click at [495, 224] on p "• 본 코스는 프라하 스쿨의 지침 하에 물리치료사 및 의료인에 한해 수강하 실 수 있습니다. • DNS의 모든 코스의 수강생은 프라하스쿨 등록…" at bounding box center [555, 237] width 644 height 47
drag, startPoint x: 437, startPoint y: 227, endPoint x: 394, endPoint y: 197, distance: 52.7
click at [408, 214] on p "• 본 코스는 프라하 스쿨의 지침 하에 물리치료사 및 의료인에 한해 수강하 실 수 있습니다. • DNS의 모든 코스의 수강생은 프라하스쿨 등록…" at bounding box center [555, 237] width 644 height 47
click at [370, 200] on div at bounding box center [571, 203] width 699 height 21
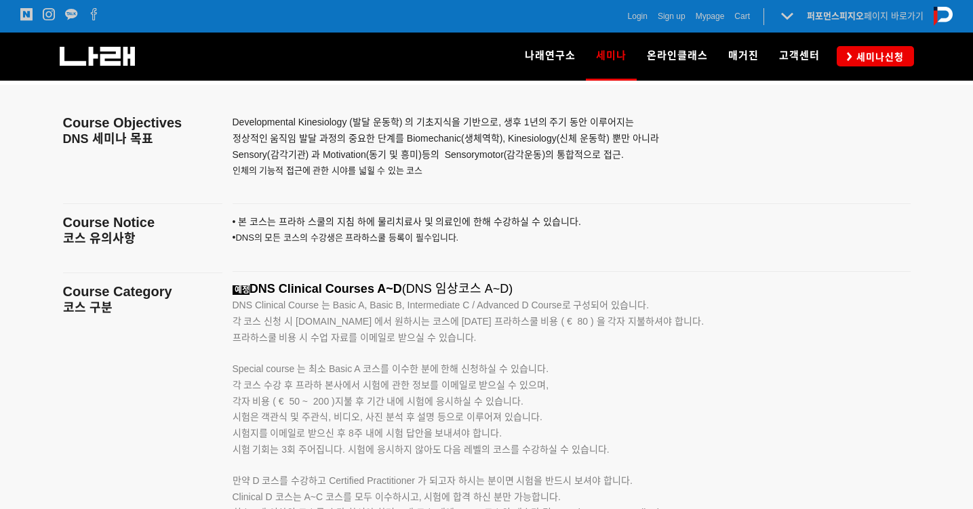
click at [502, 227] on p "• 본 코스는 프라하 스쿨의 지침 하에 물리치료사 및 의료인에 한해 수강하 실 수 있습니다. • DNS의 모든 코스의 수강생은 프라하스쿨 등록…" at bounding box center [555, 237] width 644 height 47
click at [501, 227] on p "• 본 코스는 프라하 스쿨의 지침 하에 물리치료사 및 의료인에 한해 수강하 실 수 있습니다. • DNS의 모든 코스의 수강생은 프라하스쿨 등록…" at bounding box center [555, 237] width 644 height 47
click at [440, 220] on p "• 본 코스는 프라하 스쿨의 지침 하에 물리치료사 및 의료인에 한해 수강하 실 수 있습니다. • DNS의 모든 코스의 수강생은 프라하스쿨 등록…" at bounding box center [555, 237] width 644 height 47
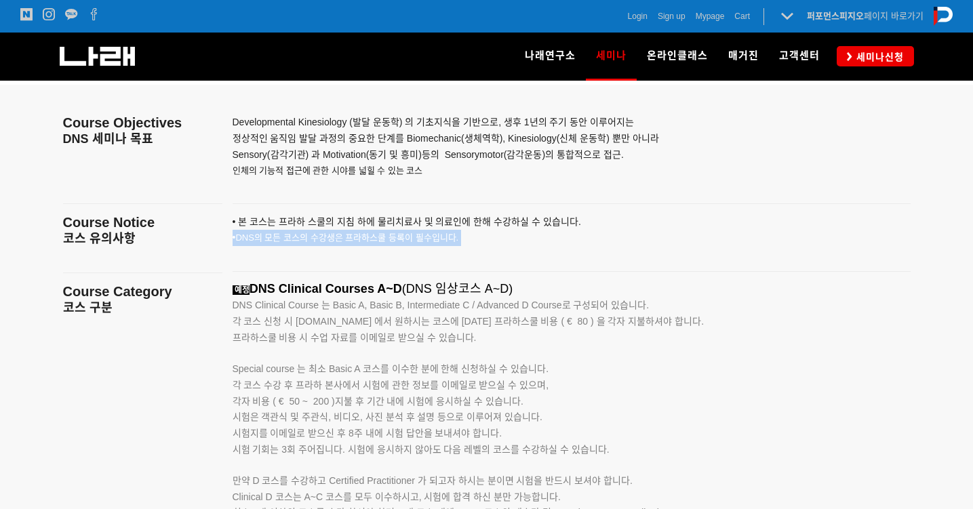
click at [440, 220] on p "• 본 코스는 프라하 스쿨의 지침 하에 물리치료사 및 의료인에 한해 수강하 실 수 있습니다. • DNS의 모든 코스의 수강생은 프라하스쿨 등록…" at bounding box center [555, 237] width 644 height 47
click at [534, 246] on p "• 본 코스는 프라하 스쿨의 지침 하에 물리치료사 및 의료인에 한해 수강하 실 수 있습니다. • DNS의 모든 코스의 수강생은 프라하스쿨 등록…" at bounding box center [555, 237] width 644 height 47
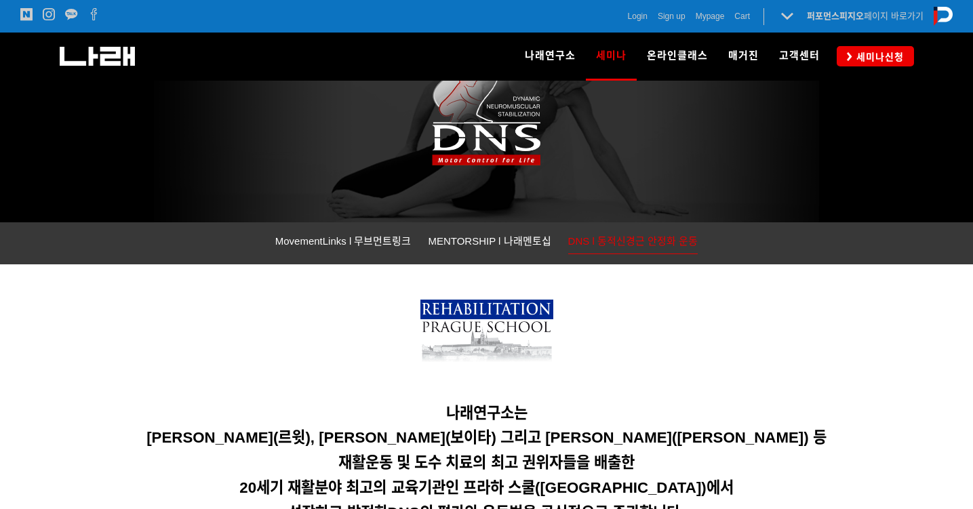
scroll to position [0, 0]
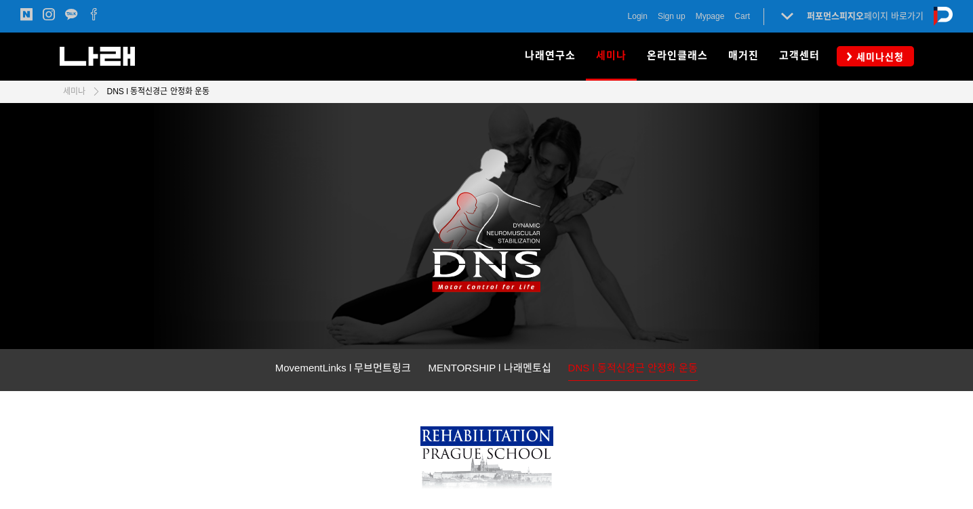
click at [524, 246] on img at bounding box center [486, 226] width 665 height 246
click at [525, 246] on img at bounding box center [486, 226] width 665 height 246
click at [632, 253] on img at bounding box center [486, 226] width 665 height 246
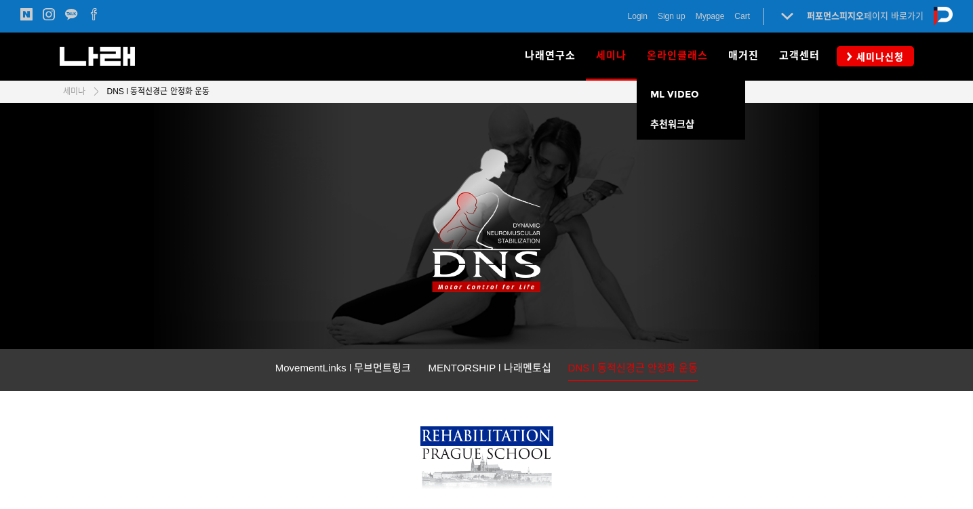
click at [689, 60] on span "온라인클래스" at bounding box center [677, 56] width 61 height 12
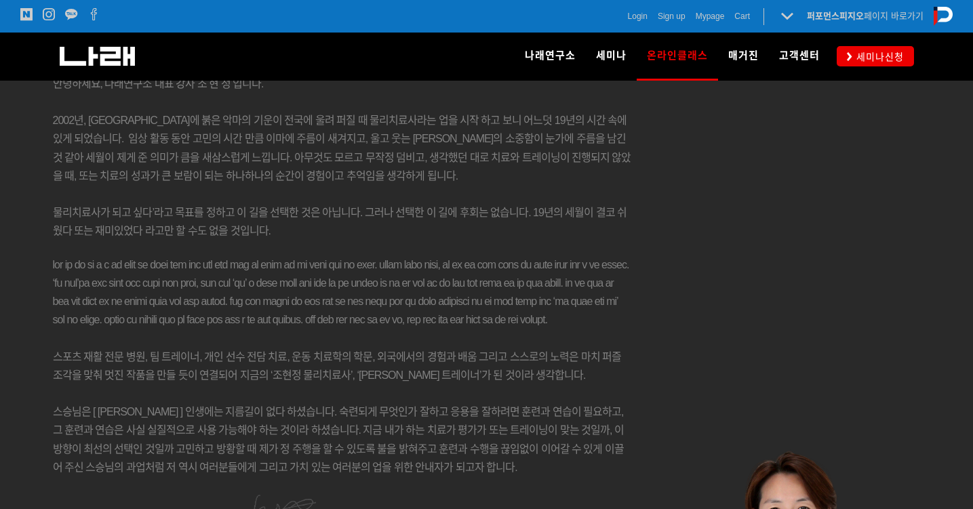
scroll to position [10584, 0]
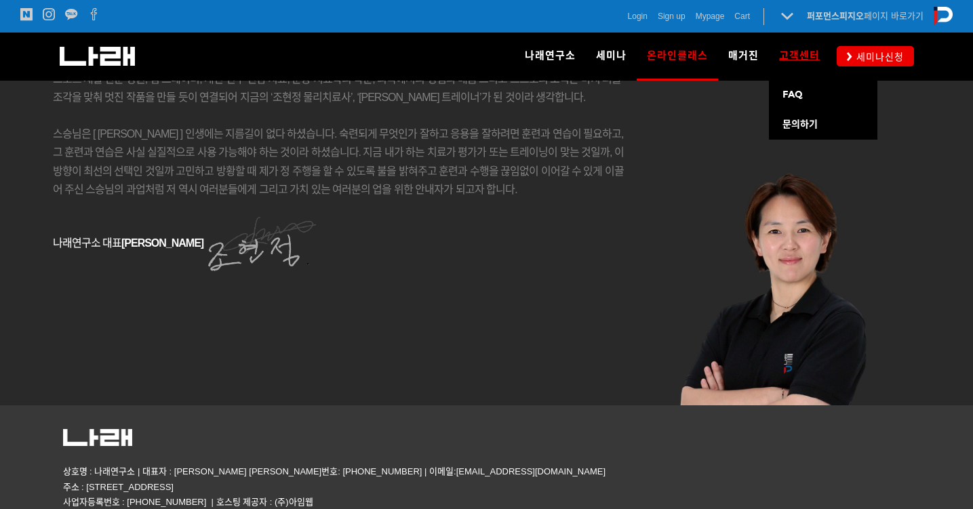
click at [785, 54] on span "고객센터" at bounding box center [799, 56] width 41 height 12
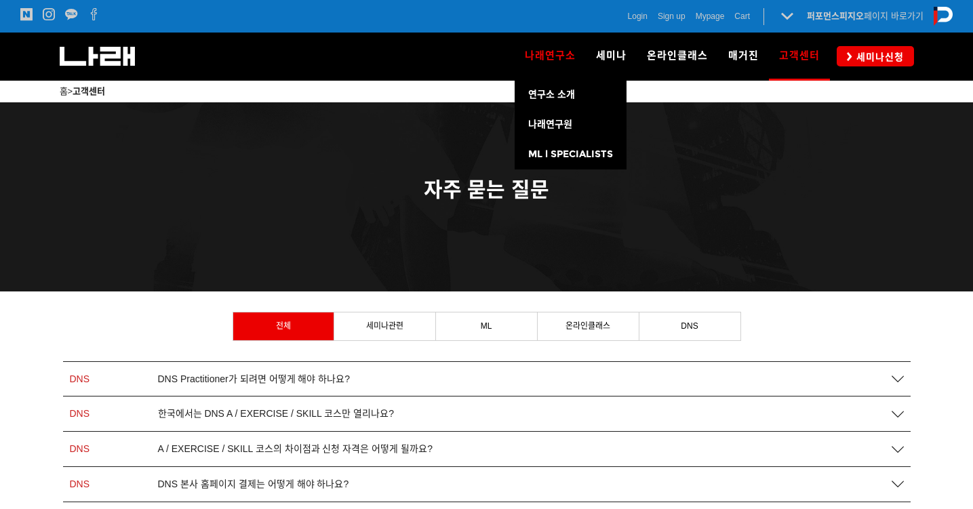
click at [552, 62] on span "나래연구소" at bounding box center [550, 56] width 51 height 12
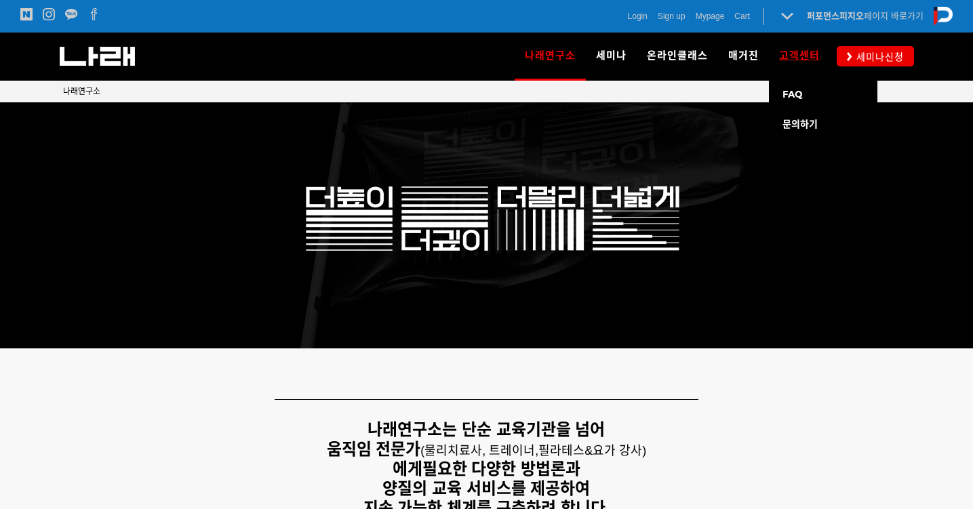
click at [789, 59] on span "고객센터" at bounding box center [799, 56] width 41 height 12
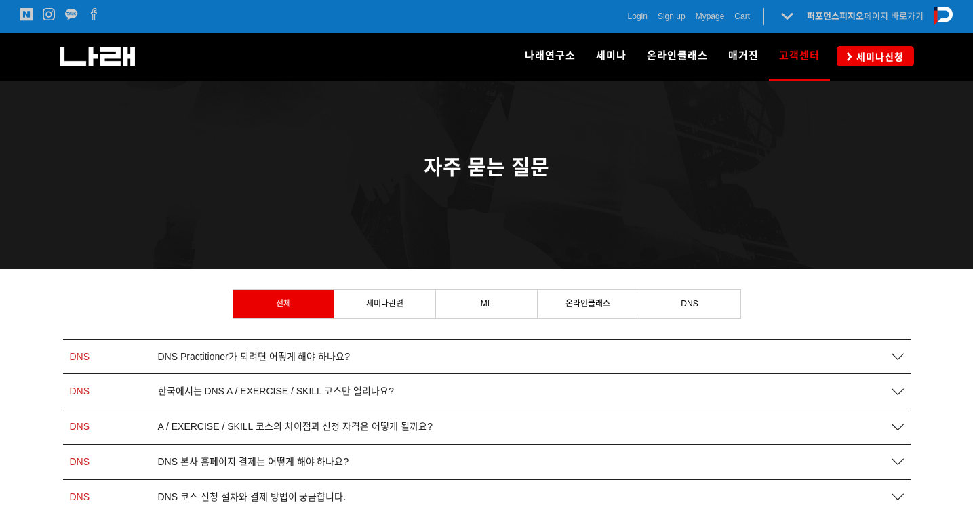
scroll to position [87, 0]
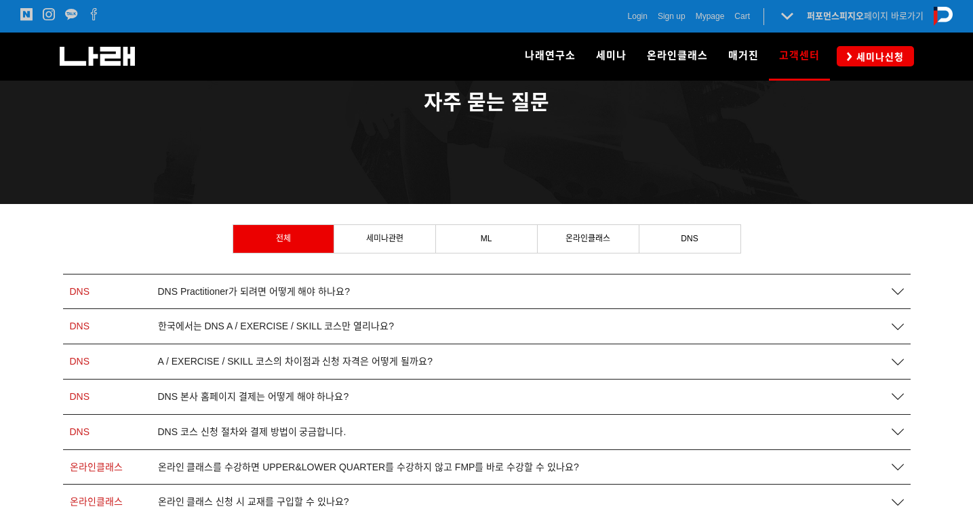
click at [258, 427] on span "DNS 코스 신청 절차와 결제 방법이 궁금합니다." at bounding box center [252, 433] width 189 height 12
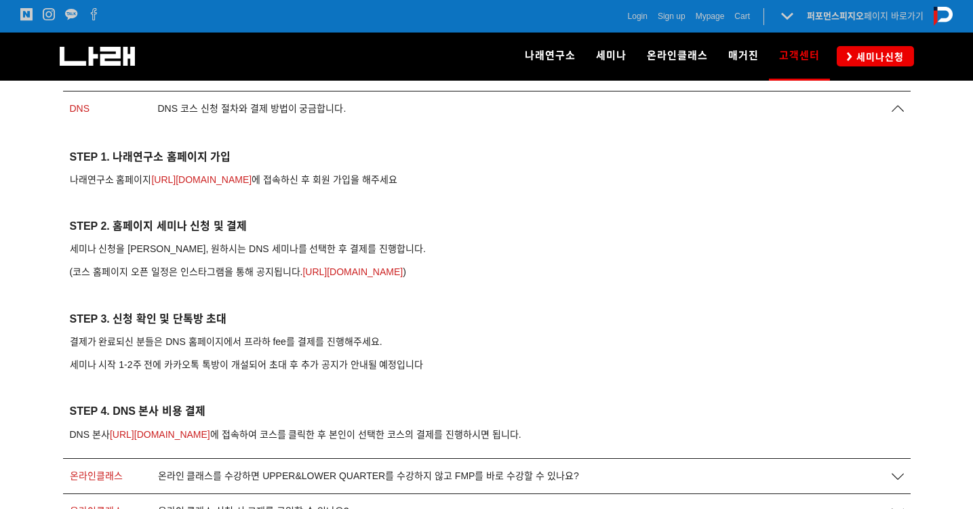
scroll to position [538, 0]
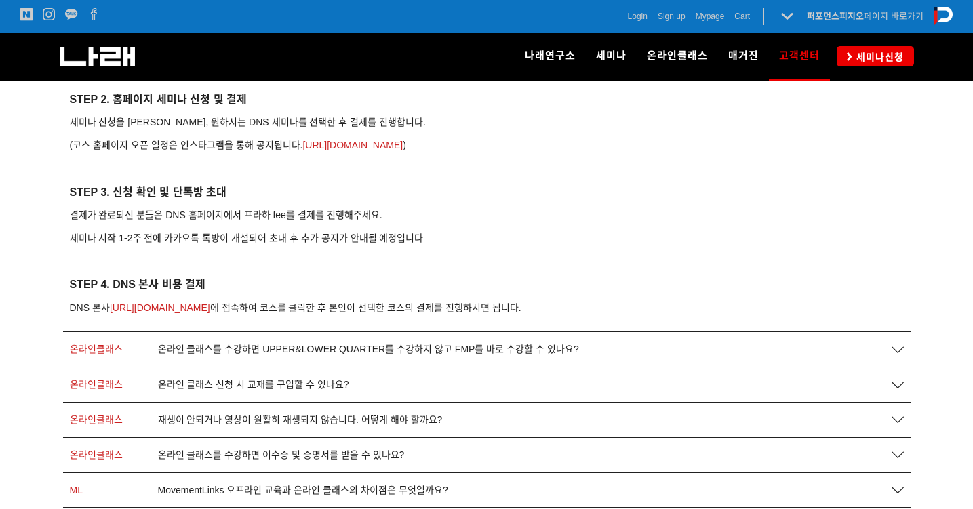
click at [191, 300] on link "[URL][DOMAIN_NAME]" at bounding box center [160, 308] width 100 height 16
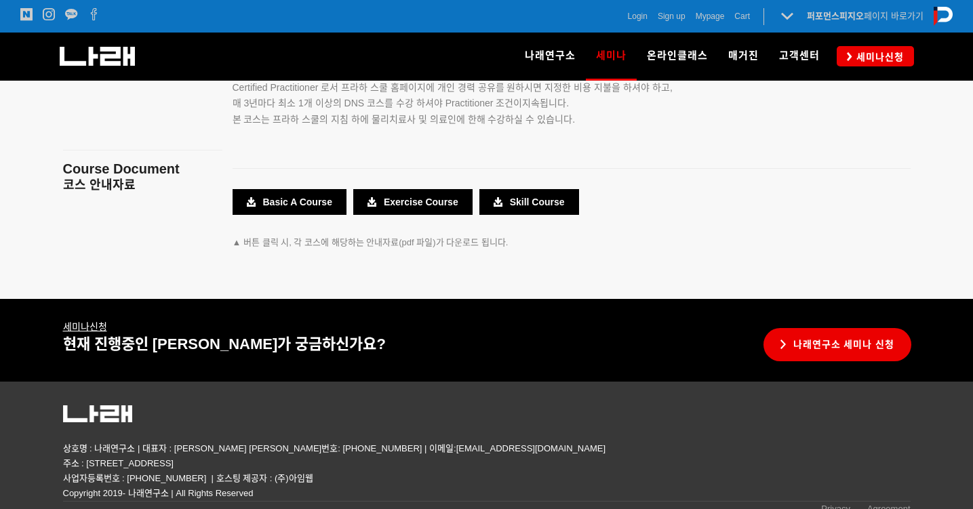
scroll to position [2404, 0]
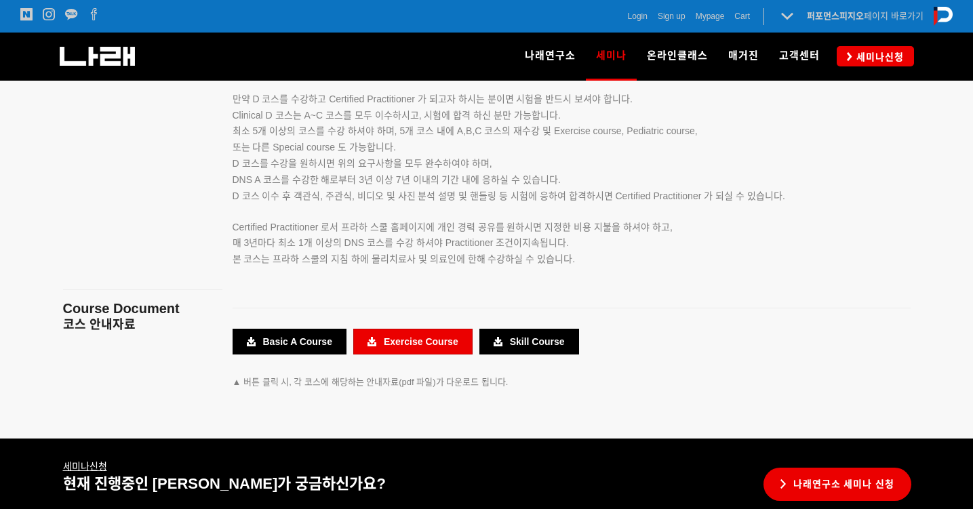
click at [421, 329] on link "Exercise Course" at bounding box center [412, 342] width 119 height 26
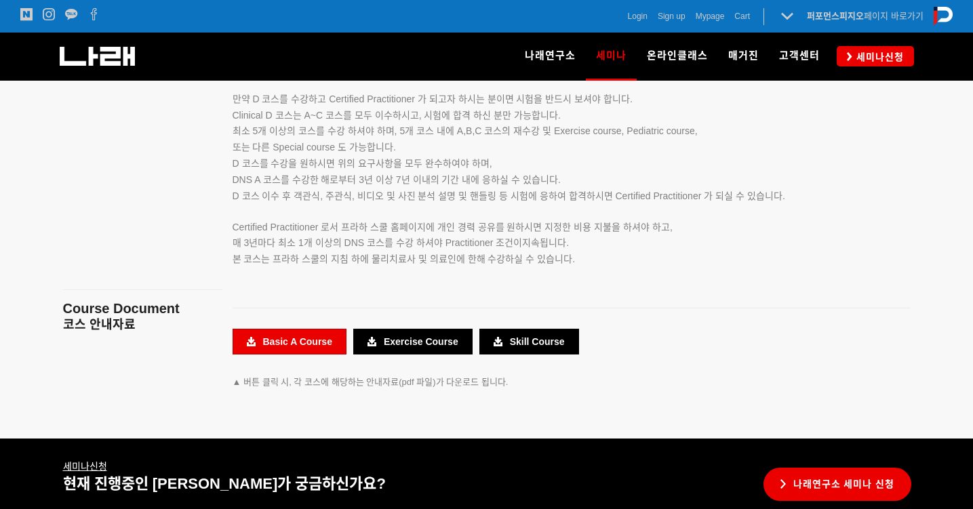
click at [291, 329] on link "Basic A Course" at bounding box center [290, 342] width 114 height 26
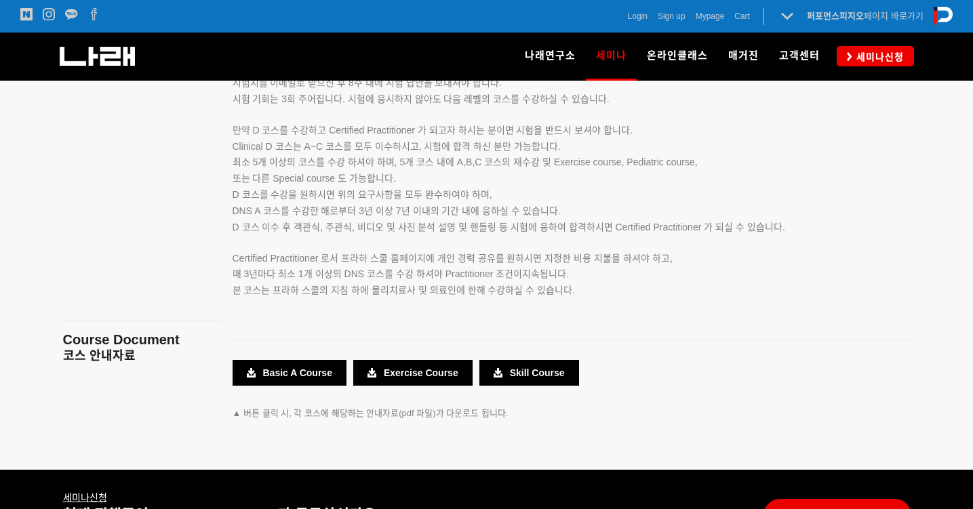
scroll to position [2247, 0]
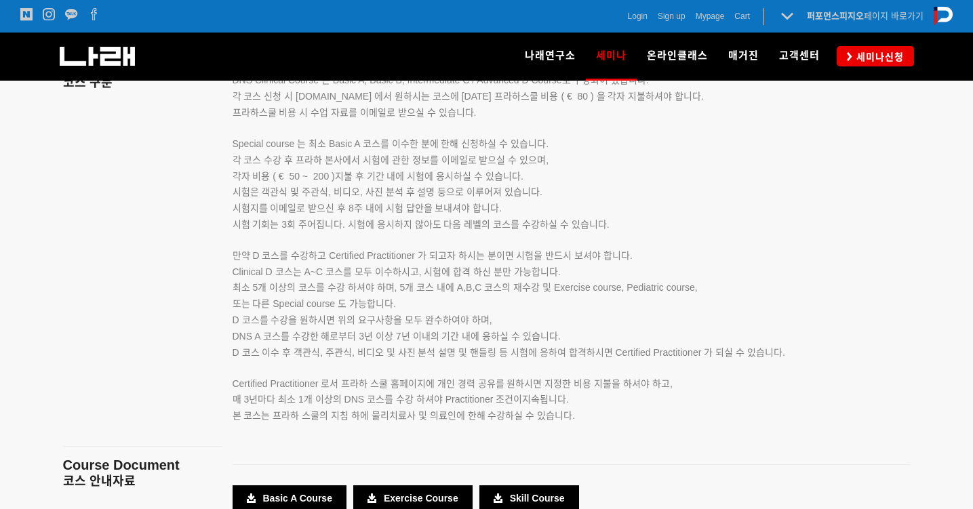
click at [590, 282] on span "최소 5개 이상의 코스를 수강 하셔야 하며, 5개 코스 내에 A,B,C 코스의 재수강 및 Exercise course, Pediatric co…" at bounding box center [465, 287] width 465 height 11
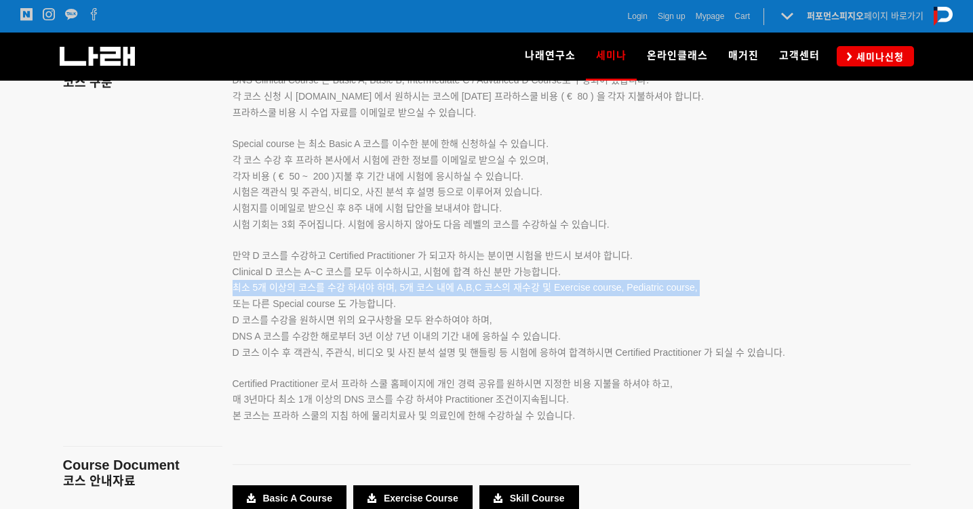
click at [590, 282] on span "최소 5개 이상의 코스를 수강 하셔야 하며, 5개 코스 내에 A,B,C 코스의 재수강 및 Exercise course, Pediatric co…" at bounding box center [465, 287] width 465 height 11
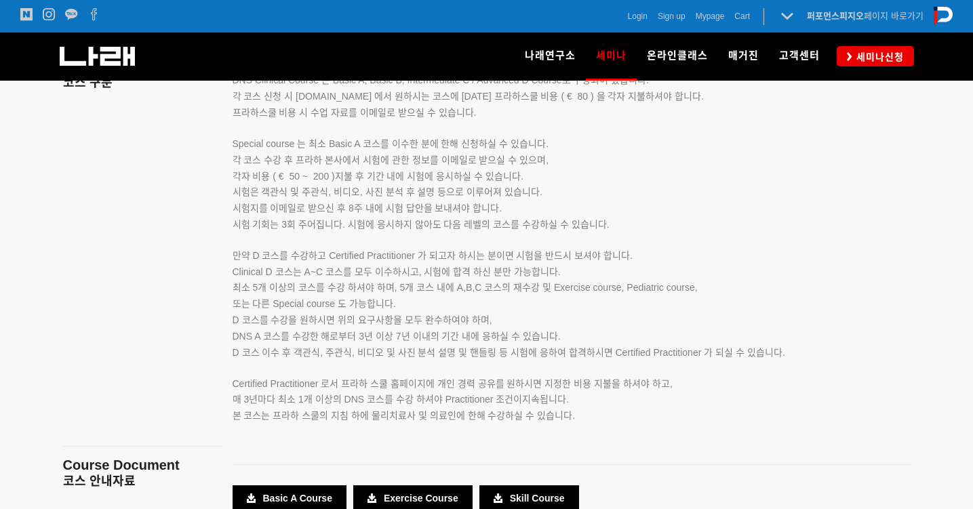
click at [588, 287] on p "Clinical D 코스는 A~C 코스를 모두 이수하시고, 시험에 합격 하신 분만 가능합니다. 최소 5개 이상의 코스를 수강 하셔야 하며, 5…" at bounding box center [555, 312] width 644 height 97
click at [585, 282] on span "최소 5개 이상의 코스를 수강 하셔야 하며, 5개 코스 내에 A,B,C 코스의 재수강 및 Exercise course, Pediatric co…" at bounding box center [465, 287] width 465 height 11
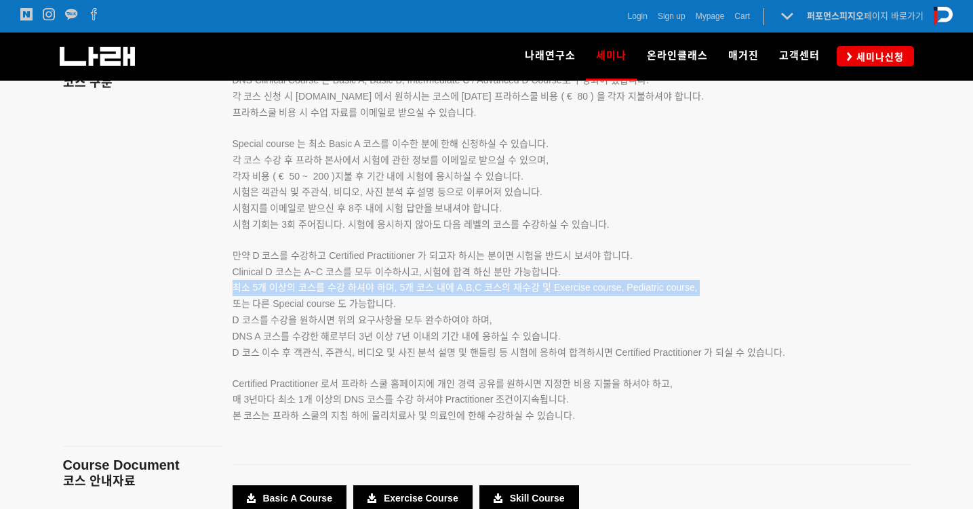
click at [585, 282] on span "최소 5개 이상의 코스를 수강 하셔야 하며, 5개 코스 내에 A,B,C 코스의 재수강 및 Exercise course, Pediatric co…" at bounding box center [465, 287] width 465 height 11
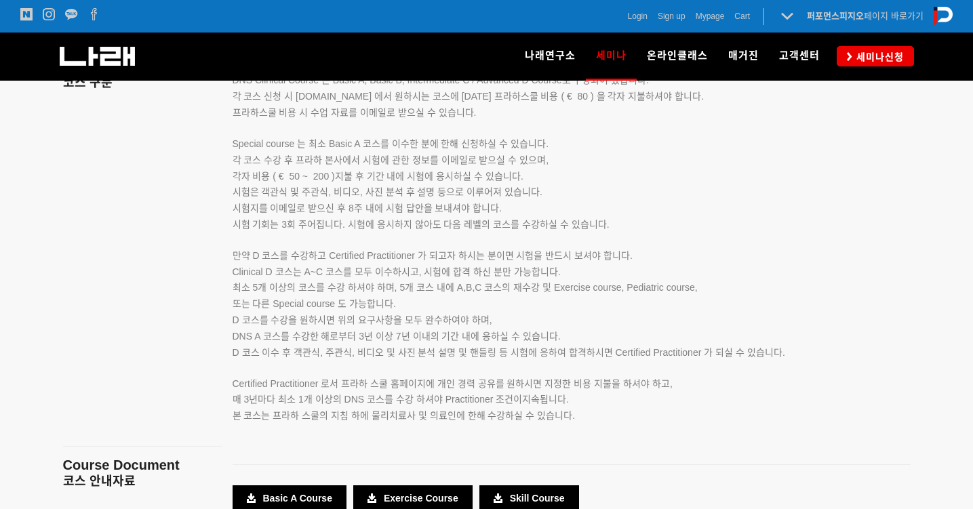
click at [585, 279] on p "Clinical D 코스는 A~C 코스를 모두 이수하시고, 시험에 합격 하신 분만 가능합니다. 최소 5개 이상의 코스를 수강 하셔야 하며, 5…" at bounding box center [555, 312] width 644 height 97
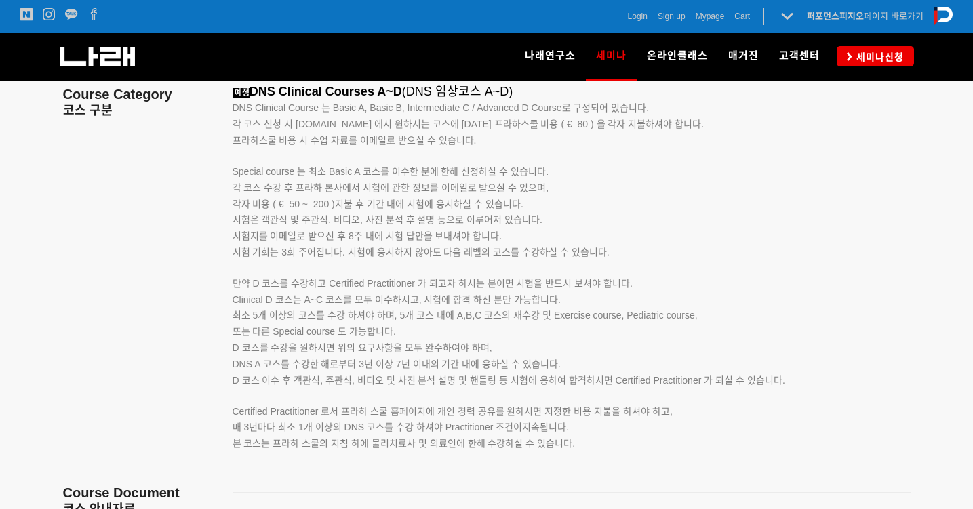
scroll to position [2201, 0]
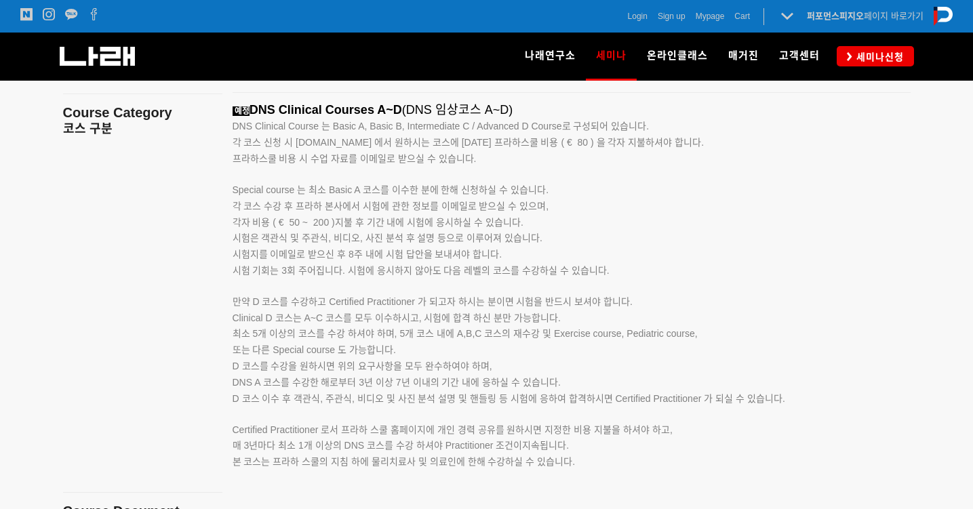
click at [443, 121] on p "DNS Clinical Course 는 Basic A, Basic B, Intermediate C / Advanced D Course로 구성되…" at bounding box center [555, 127] width 644 height 16
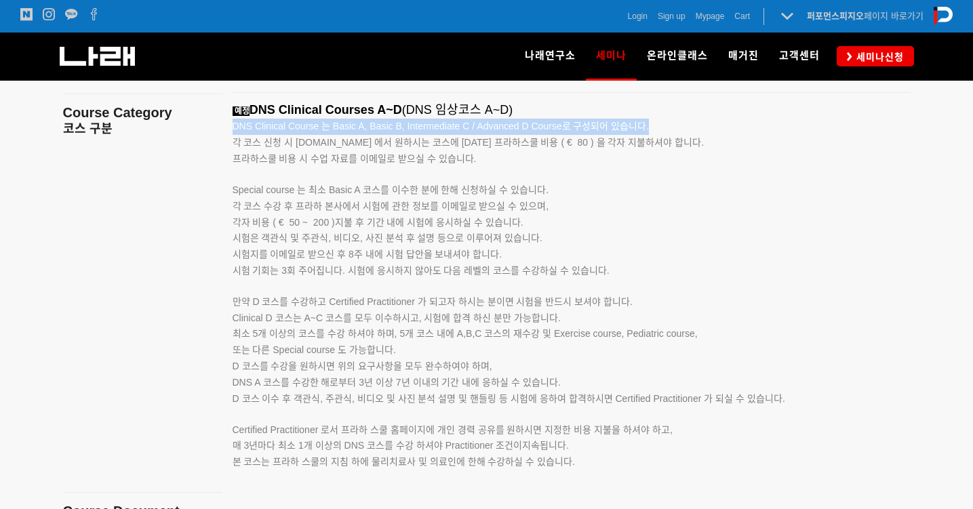
drag, startPoint x: 443, startPoint y: 121, endPoint x: 454, endPoint y: 140, distance: 21.9
click at [443, 121] on p "DNS Clinical Course 는 Basic A, Basic B, Intermediate C / Advanced D Course로 구성되…" at bounding box center [555, 127] width 644 height 16
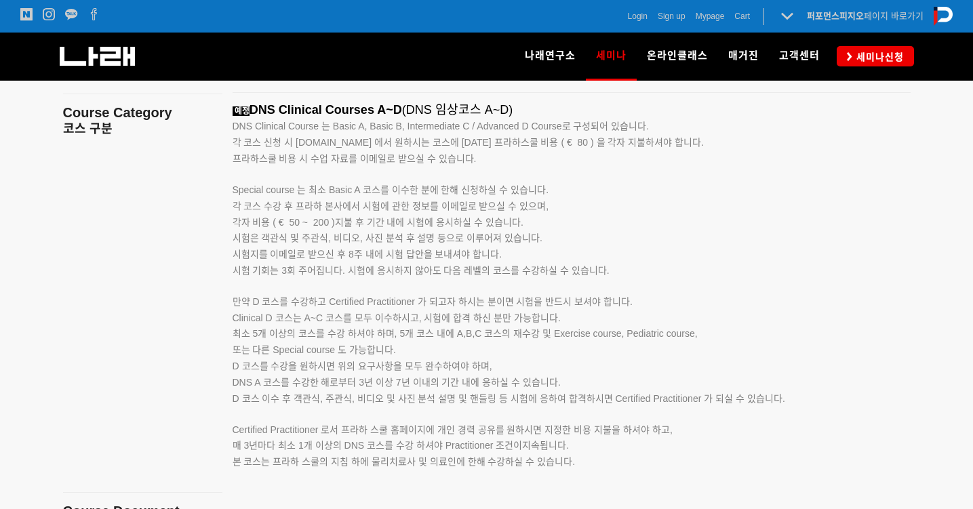
click at [455, 153] on span "프라하스쿨 비용 시 수업 자료를 이메일로 받으실 수 있습니다." at bounding box center [355, 158] width 244 height 11
click at [367, 137] on span "각 코스 신청 시 [DOMAIN_NAME] 에서 원하시는 코스에 [DATE] 프라하스쿨 비용 ( € 80 ) 을 각자 지불하셔야 합니다." at bounding box center [469, 142] width 472 height 11
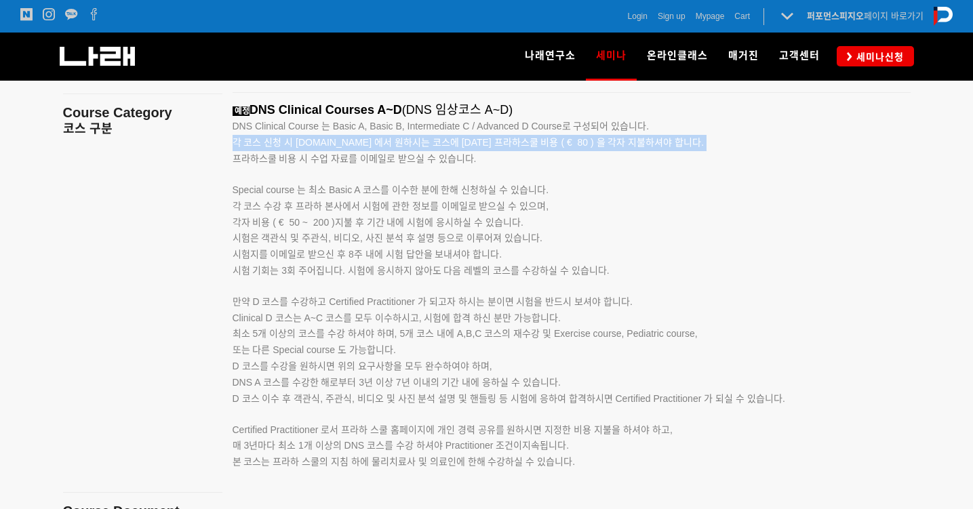
click at [368, 137] on span "각 코스 신청 시 [DOMAIN_NAME] 에서 원하시는 코스에 [DATE] 프라하스쿨 비용 ( € 80 ) 을 각자 지불하셔야 합니다." at bounding box center [469, 142] width 472 height 11
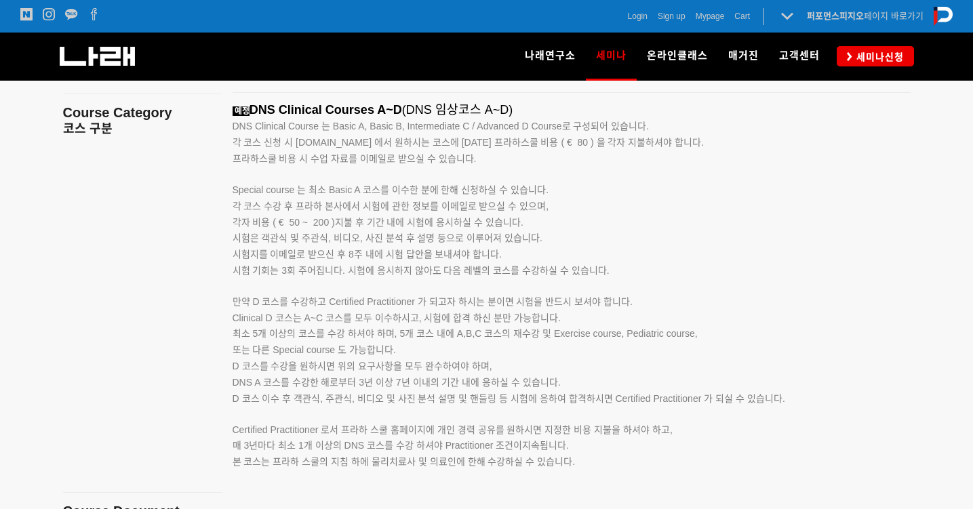
click at [400, 153] on span "프라하스쿨 비용 시 수업 자료를 이메일로 받으실 수 있습니다." at bounding box center [355, 158] width 244 height 11
